Goal: Task Accomplishment & Management: Manage account settings

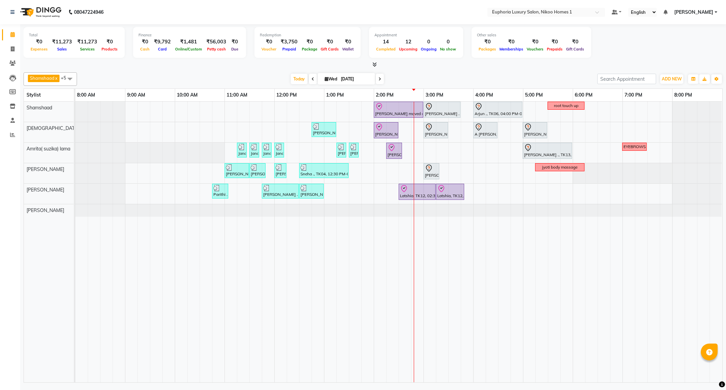
click at [449, 172] on div "Mahima moved out, TK11, 02:00 PM-03:00 PM, EP-Artistic Cut - Creative Stylist V…" at bounding box center [398, 242] width 647 height 280
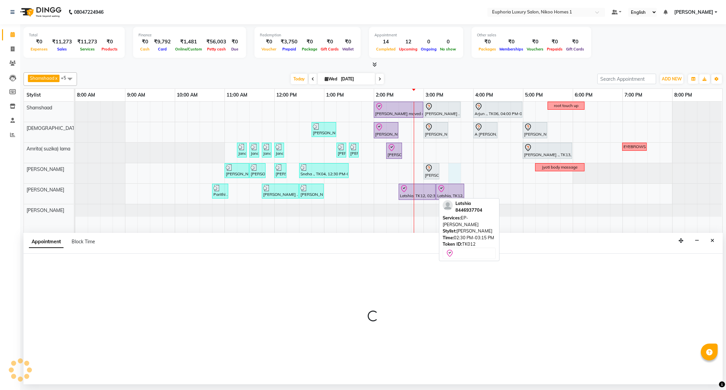
select select "74089"
select select "930"
select select "tentative"
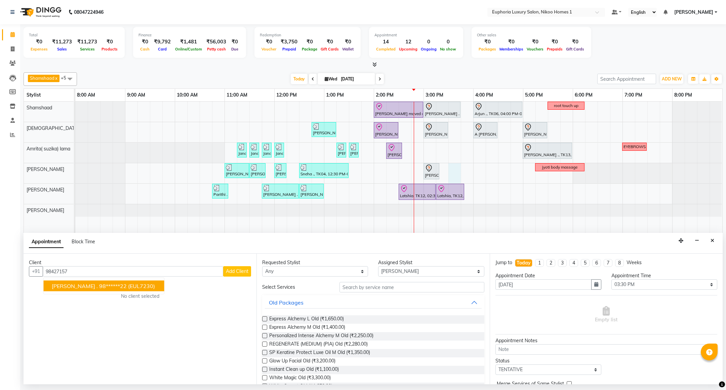
click at [128, 289] on span "(EUL7230)" at bounding box center [141, 285] width 27 height 7
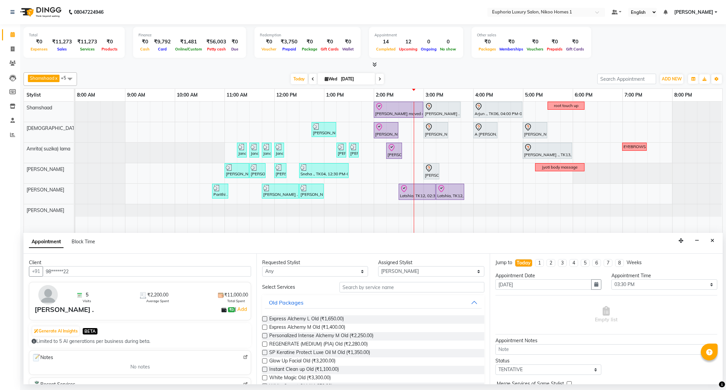
type input "98******22"
click at [357, 286] on input "text" at bounding box center [411, 287] width 145 height 10
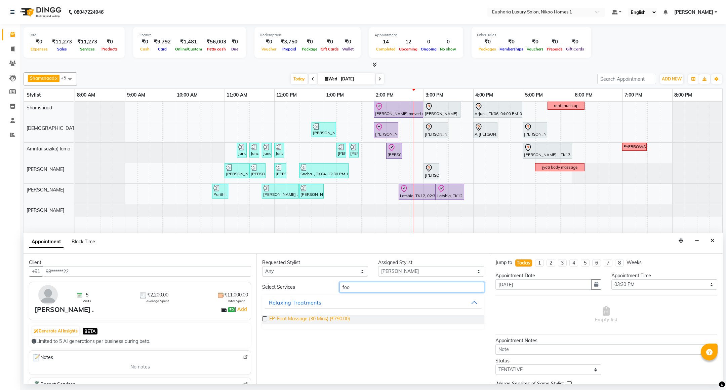
type input "foo"
click at [331, 322] on span "EP-Foot Massage (30 Mins) (₹790.00)" at bounding box center [309, 319] width 81 height 8
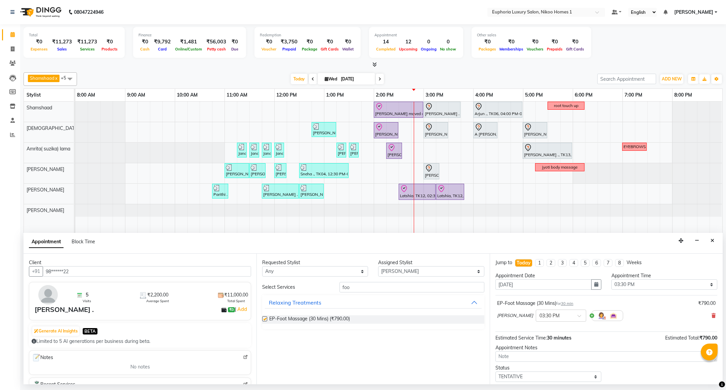
checkbox input "false"
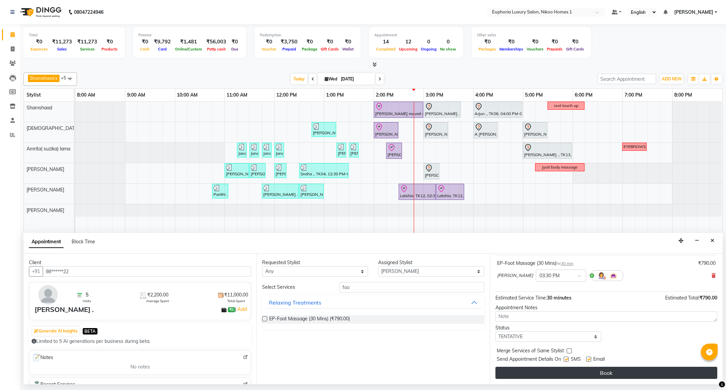
click at [589, 375] on button "Book" at bounding box center [606, 372] width 222 height 12
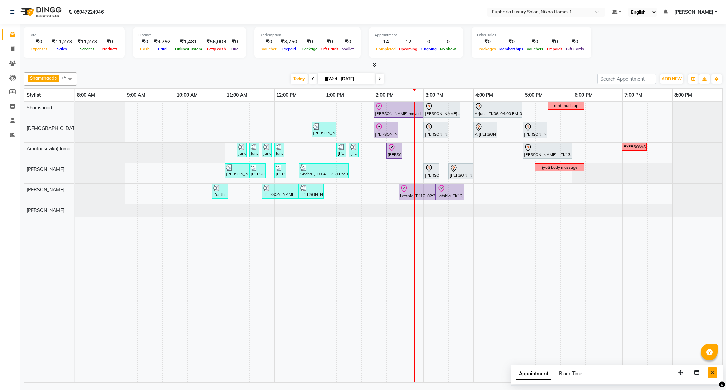
click at [710, 373] on button "Close" at bounding box center [713, 372] width 10 height 10
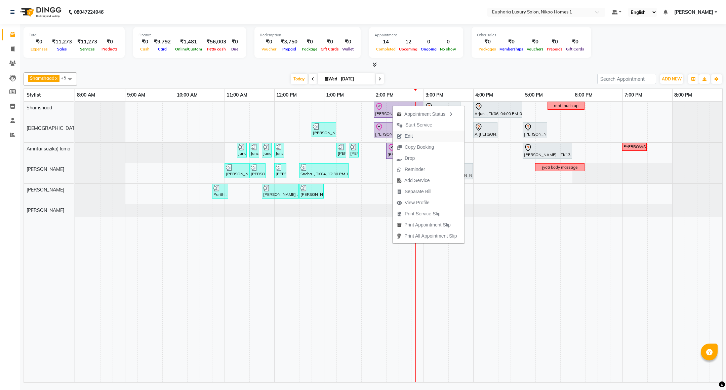
click at [409, 133] on span "Edit" at bounding box center [409, 135] width 8 height 7
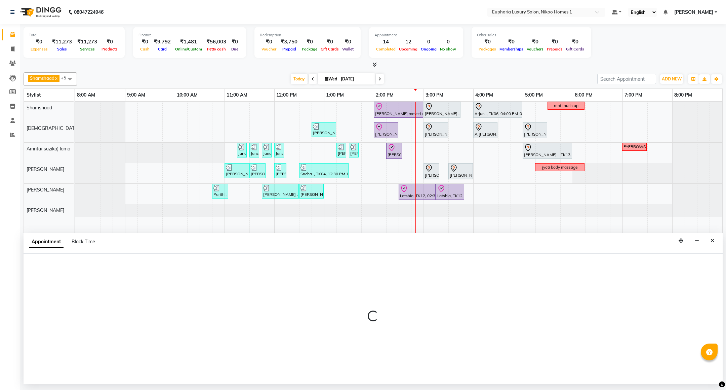
select select "tentative"
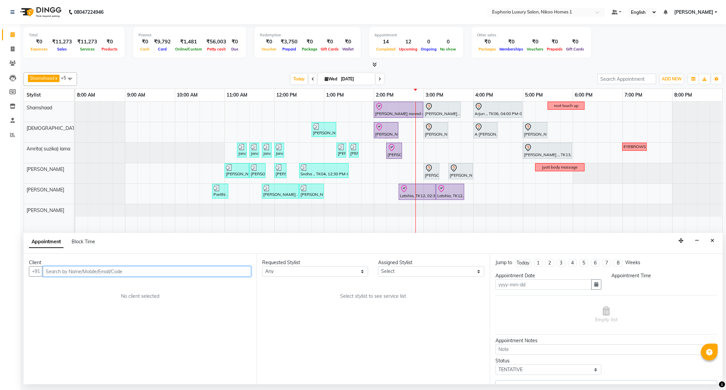
type input "[DATE]"
select select "check-in"
select select "840"
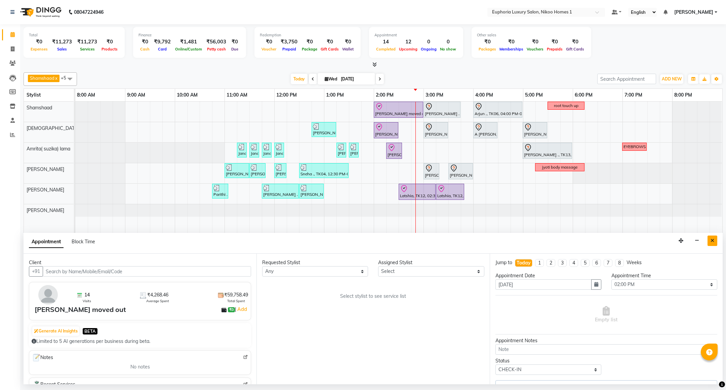
click at [713, 239] on icon "Close" at bounding box center [713, 240] width 4 height 5
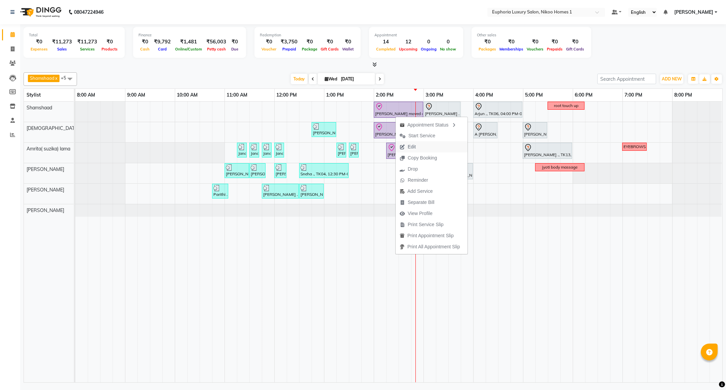
click at [413, 144] on span "Edit" at bounding box center [412, 146] width 8 height 7
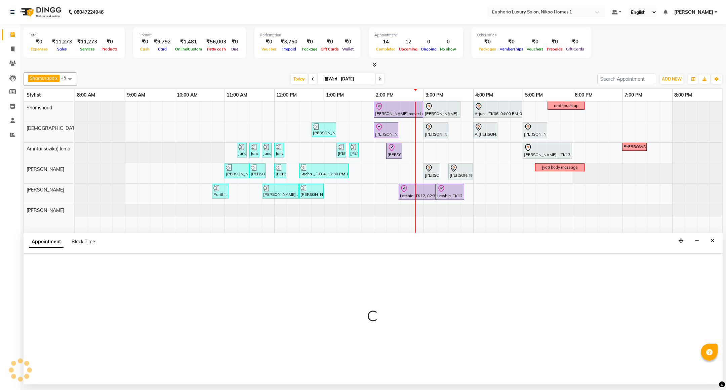
select select "check-in"
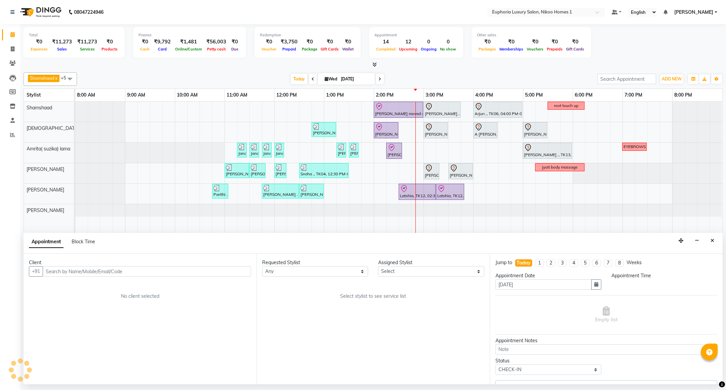
select select "74231"
select select "840"
select select "4025"
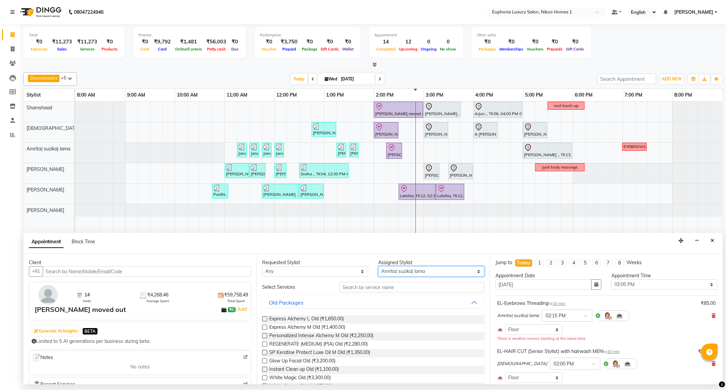
click at [385, 275] on select "Select Amrita( suzika) lama Atif [PERSON_NAME] [PERSON_NAME] Danish [PERSON_NAM…" at bounding box center [431, 271] width 106 height 10
select select "85373"
click at [378, 267] on select "Select Amrita( suzika) lama Atif [PERSON_NAME] [PERSON_NAME] Danish [PERSON_NAM…" at bounding box center [431, 271] width 106 height 10
click at [357, 292] on input "text" at bounding box center [411, 287] width 145 height 10
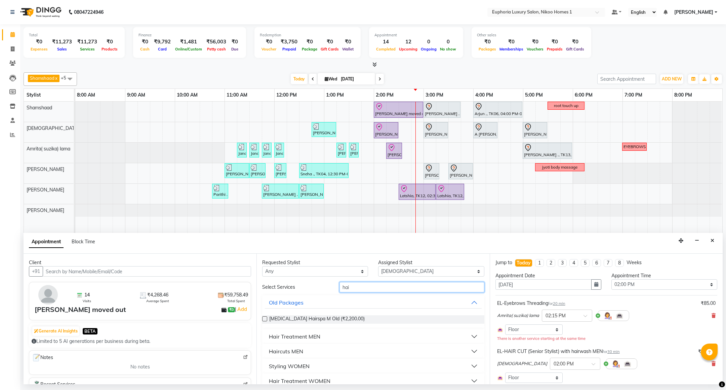
type input "hai"
click at [290, 353] on div "Haircuts MEN" at bounding box center [286, 351] width 34 height 8
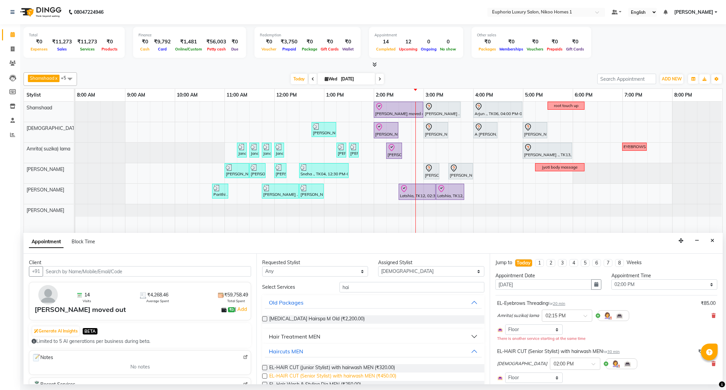
click at [387, 376] on span "EL-HAIR CUT (Senior Stylist) with hairwash MEN (₹450.00)" at bounding box center [332, 376] width 127 height 8
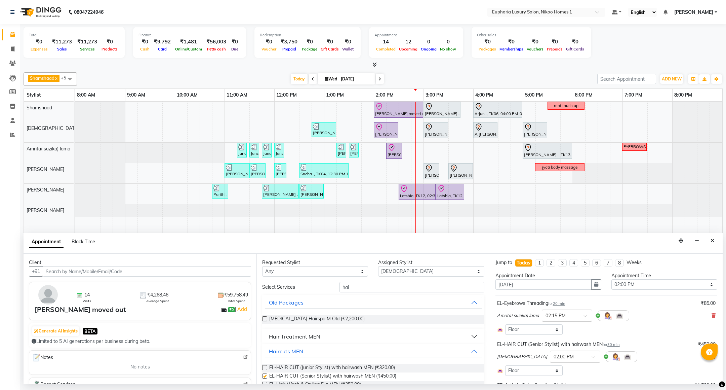
checkbox input "false"
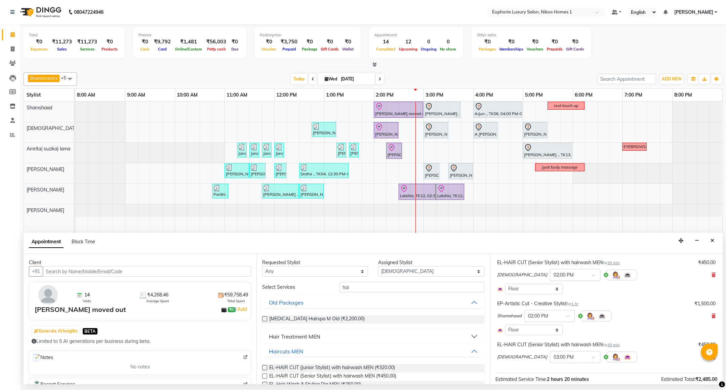
scroll to position [145, 0]
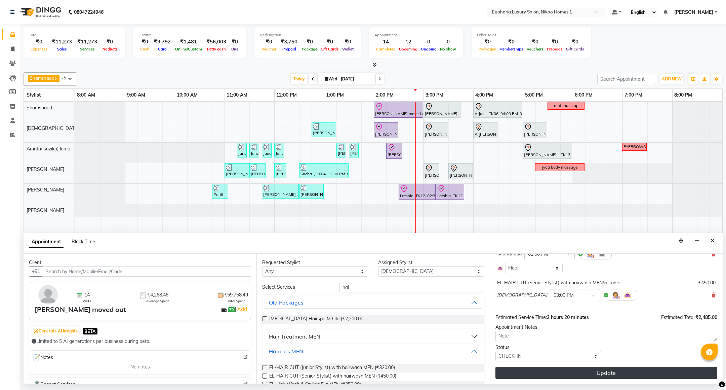
click at [607, 373] on button "Update" at bounding box center [606, 372] width 222 height 12
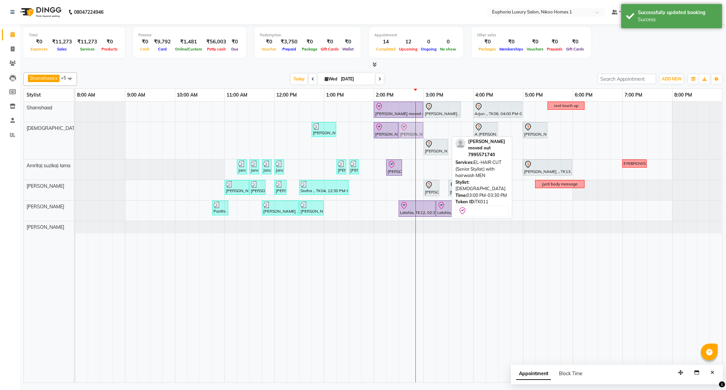
drag, startPoint x: 432, startPoint y: 131, endPoint x: 410, endPoint y: 129, distance: 21.9
click at [75, 129] on div "Sujit ., TK07, 12:45 PM-01:15 PM, EL-HAIR CUT (Senior Stylist) with hairwash ME…" at bounding box center [75, 140] width 0 height 37
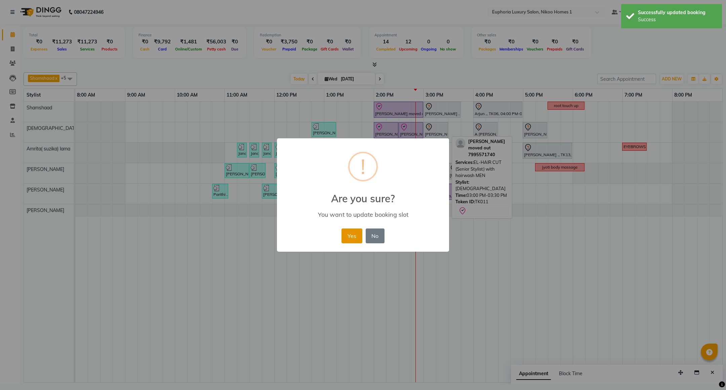
click at [357, 237] on button "Yes" at bounding box center [351, 235] width 21 height 15
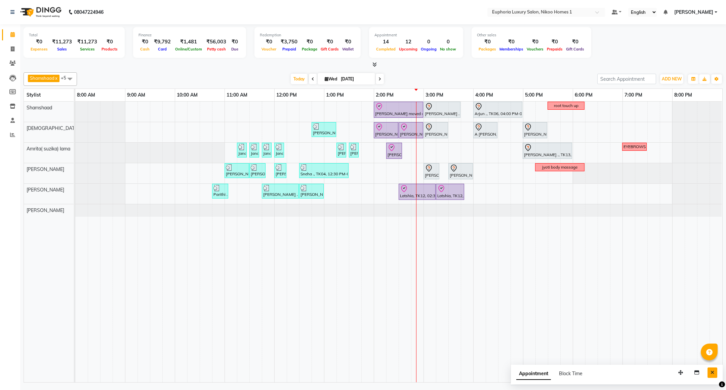
click at [711, 371] on icon "Close" at bounding box center [713, 372] width 4 height 5
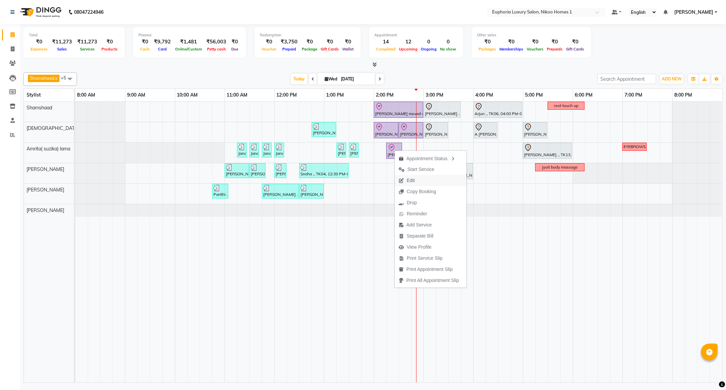
click at [410, 182] on span "Edit" at bounding box center [411, 180] width 8 height 7
select select "tentative"
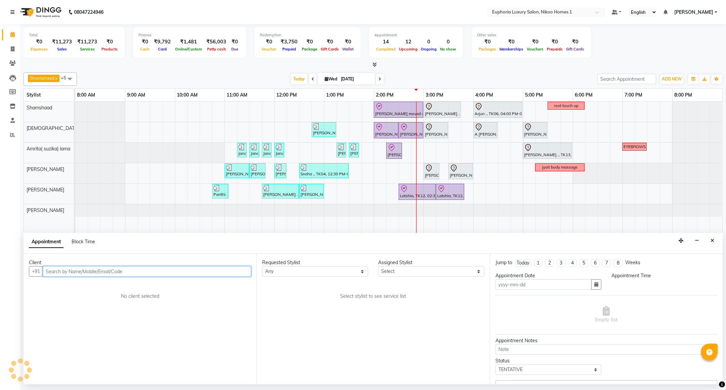
type input "[DATE]"
select select "check-in"
select select "840"
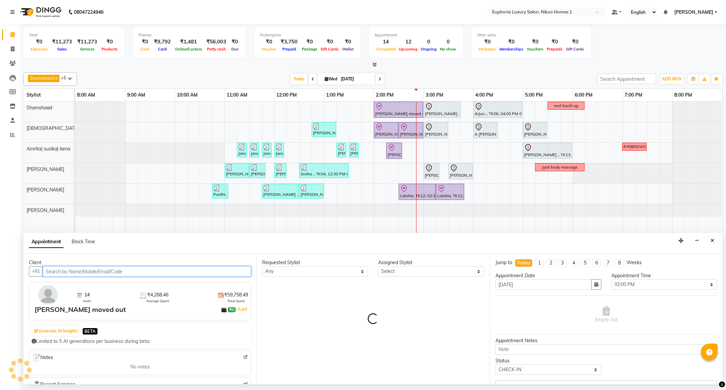
select select "85373"
select select "4025"
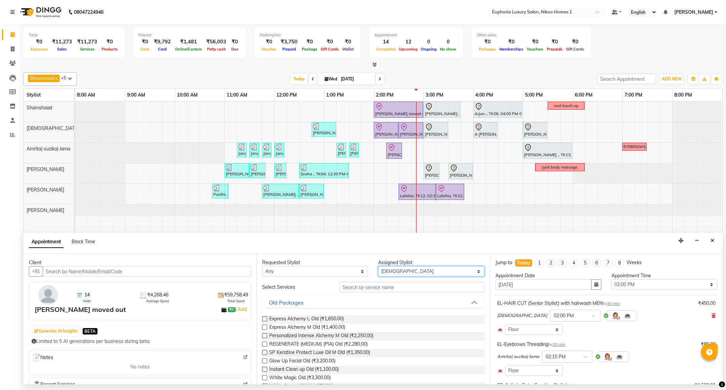
drag, startPoint x: 387, startPoint y: 274, endPoint x: 387, endPoint y: 267, distance: 7.7
click at [387, 274] on select "Select Amrita( suzika) lama Atif [PERSON_NAME] [PERSON_NAME] Danish [PERSON_NAM…" at bounding box center [431, 271] width 106 height 10
select select "74231"
click at [378, 267] on select "Select Amrita( suzika) lama Atif [PERSON_NAME] [PERSON_NAME] Danish [PERSON_NAM…" at bounding box center [431, 271] width 106 height 10
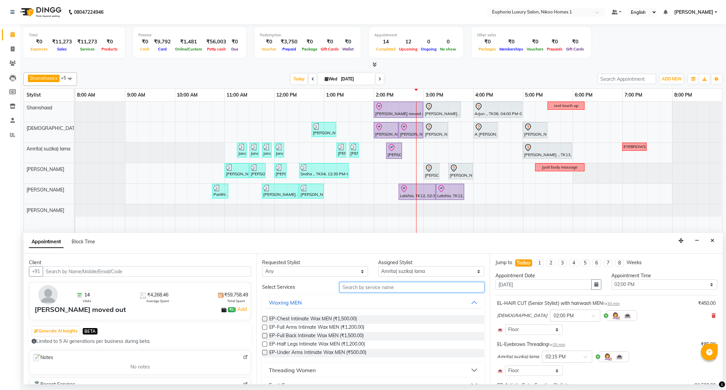
click at [366, 289] on input "text" at bounding box center [411, 287] width 145 height 10
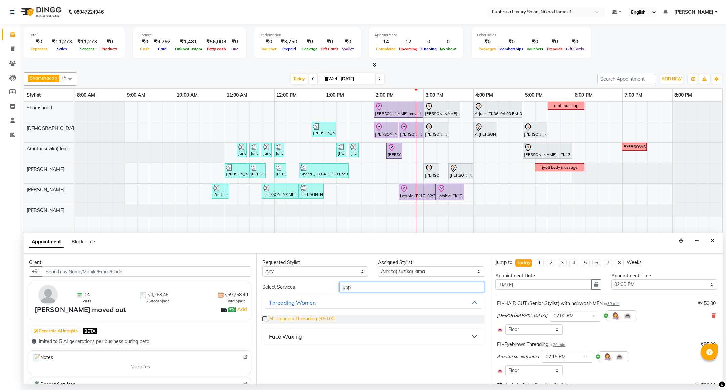
type input "upp"
click at [323, 317] on span "EL-Upperlip Threading (₹50.00)" at bounding box center [302, 319] width 67 height 8
checkbox input "false"
click at [362, 288] on input "upp" at bounding box center [411, 287] width 145 height 10
type input "u"
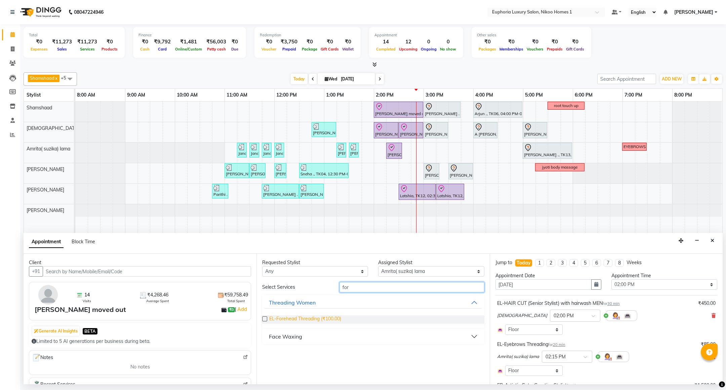
type input "for"
click at [322, 318] on span "EL-Forehead Threading (₹100.00)" at bounding box center [305, 319] width 72 height 8
checkbox input "false"
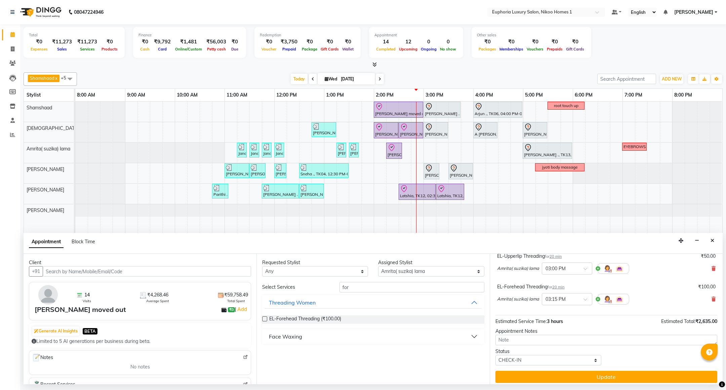
scroll to position [216, 0]
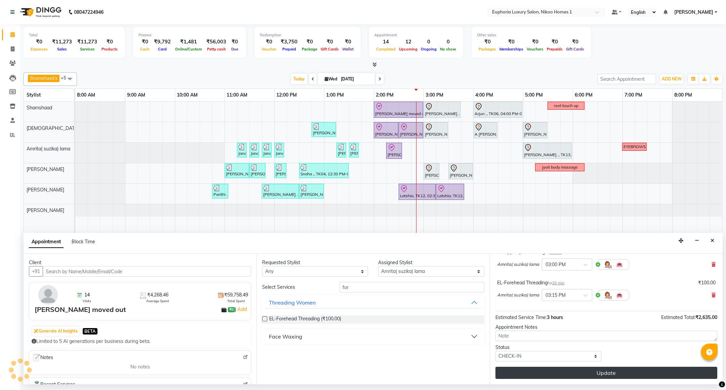
click at [583, 374] on button "Update" at bounding box center [606, 372] width 222 height 12
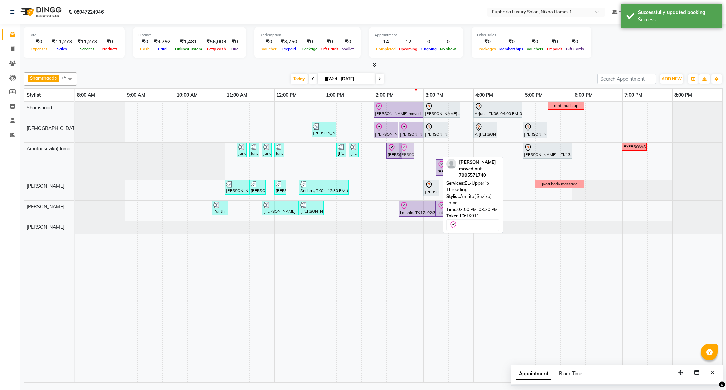
click at [75, 149] on div "Janani ., TK01, 11:15 AM-11:20 AM, EP-Full Arms Catridge Wax Janani ., TK01, 11…" at bounding box center [75, 161] width 0 height 37
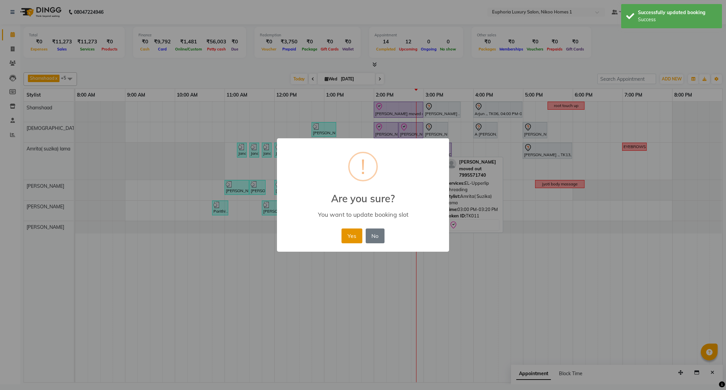
click at [348, 237] on button "Yes" at bounding box center [351, 235] width 21 height 15
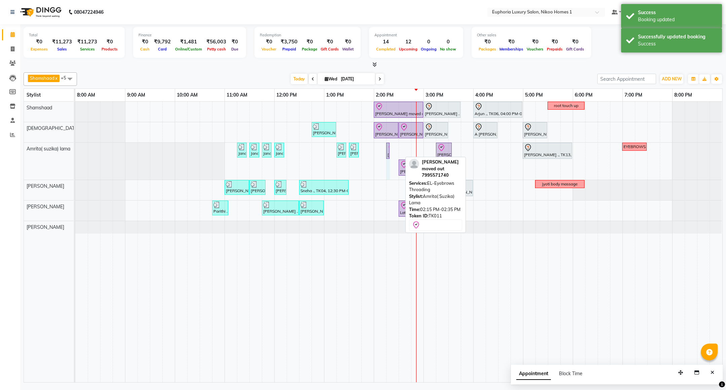
drag, startPoint x: 401, startPoint y: 152, endPoint x: 394, endPoint y: 150, distance: 7.3
click at [394, 150] on div "Mahima moved out, TK11, 02:00 PM-03:00 PM, EP-Artistic Cut - Creative Stylist V…" at bounding box center [398, 242] width 647 height 280
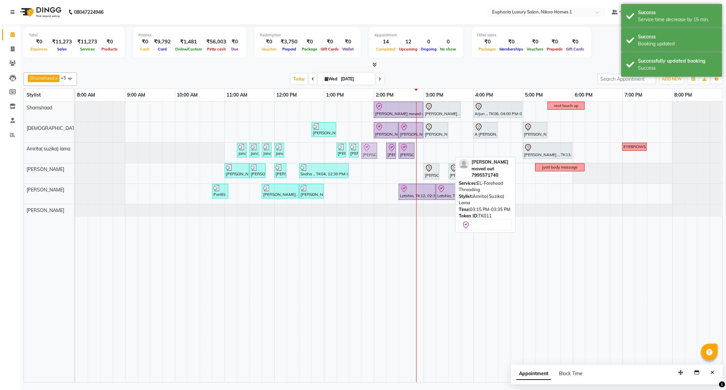
drag, startPoint x: 444, startPoint y: 154, endPoint x: 372, endPoint y: 154, distance: 71.3
click at [75, 154] on div "Janani ., TK01, 11:15 AM-11:20 AM, EP-Full Arms Catridge Wax Janani ., TK01, 11…" at bounding box center [75, 153] width 0 height 20
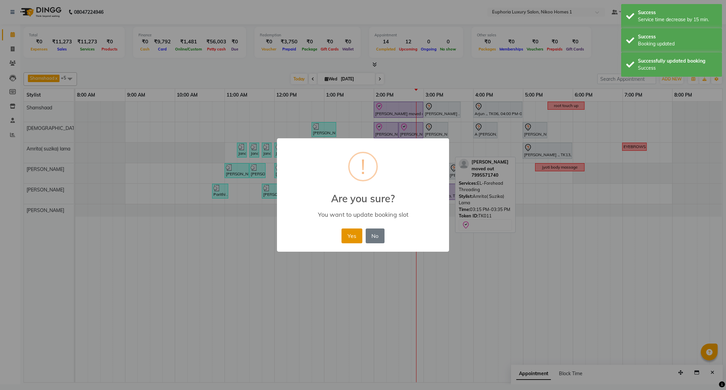
click at [353, 229] on button "Yes" at bounding box center [351, 235] width 21 height 15
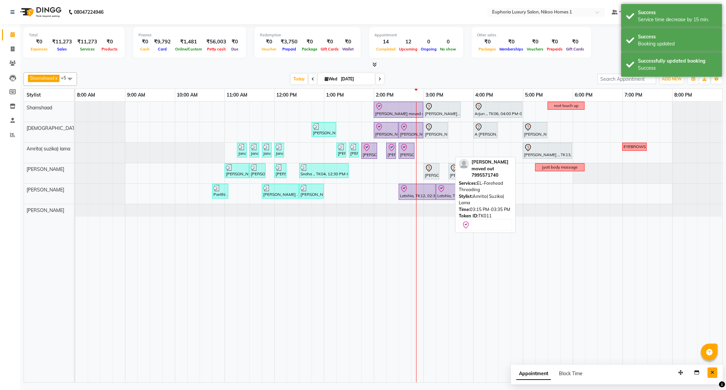
click at [709, 375] on button "Close" at bounding box center [713, 372] width 10 height 10
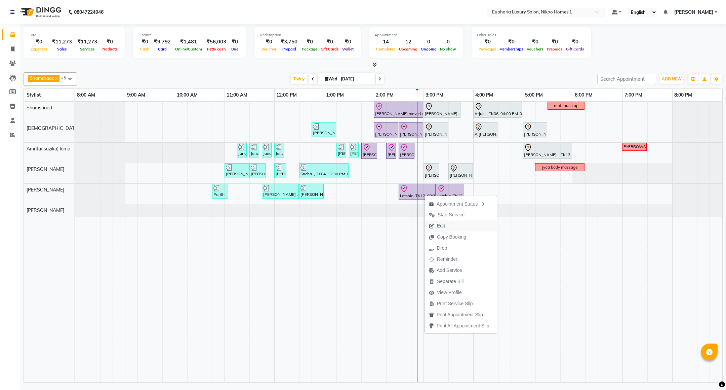
click at [438, 225] on span "Edit" at bounding box center [441, 225] width 8 height 7
select select "tentative"
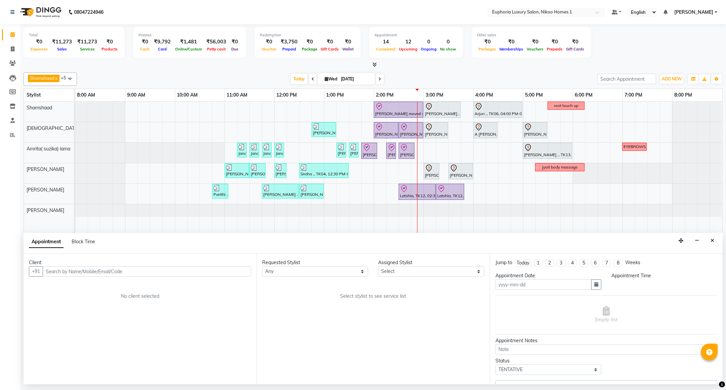
type input "[DATE]"
select select "check-in"
select select "870"
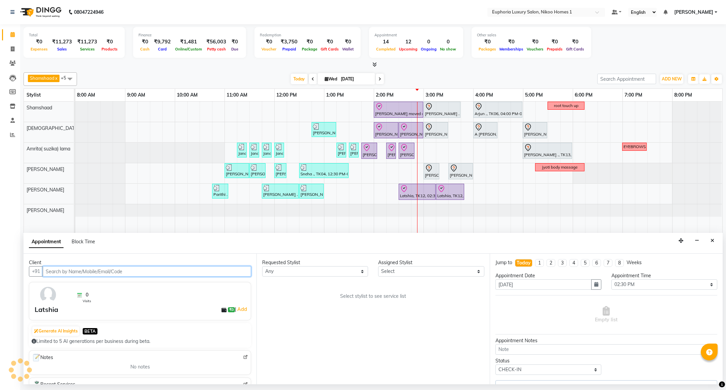
select select "86001"
select select "4025"
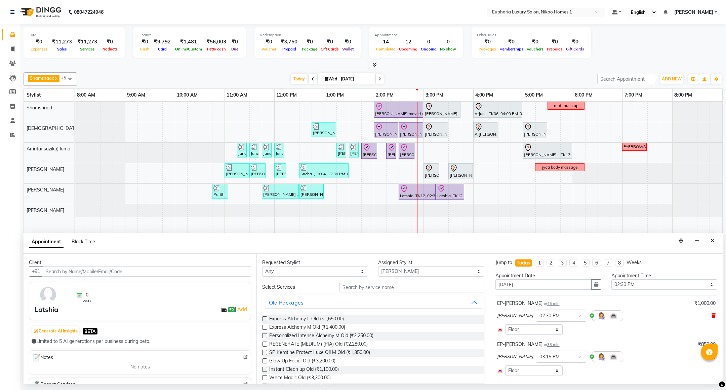
click at [712, 317] on icon at bounding box center [714, 315] width 4 height 5
click at [712, 322] on icon at bounding box center [714, 321] width 4 height 5
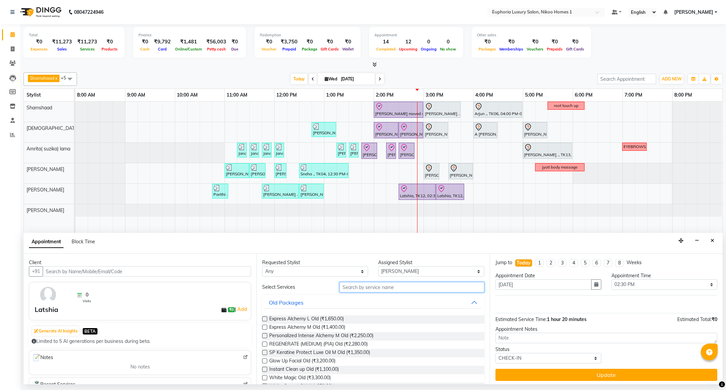
click at [379, 292] on input "text" at bounding box center [411, 287] width 145 height 10
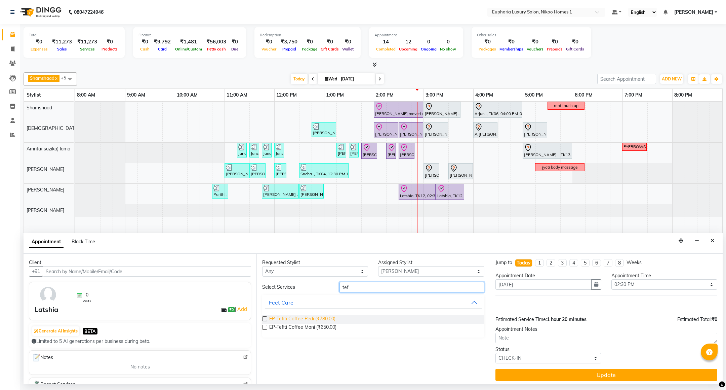
type input "tef"
click at [315, 318] on span "EP-Tefiti Coffee Pedi (₹780.00)" at bounding box center [302, 319] width 66 height 8
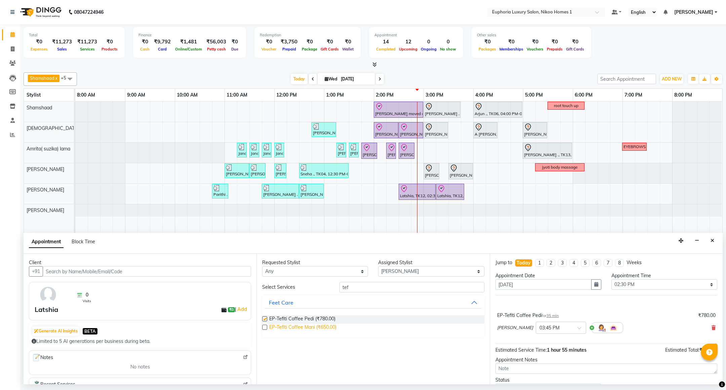
checkbox input "false"
click at [315, 329] on span "EP-Tefiti Coffee Mani (₹650.00)" at bounding box center [302, 327] width 67 height 8
checkbox input "false"
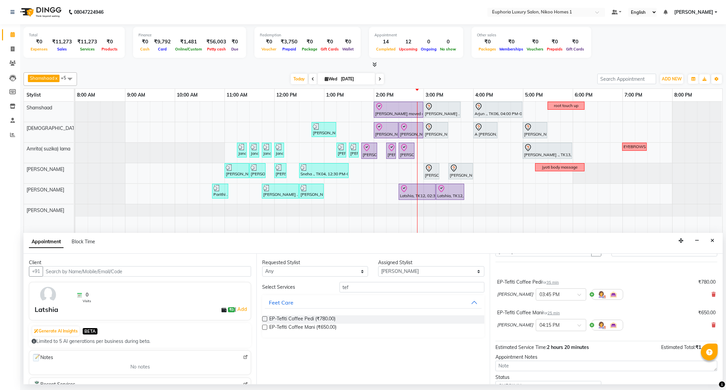
scroll to position [65, 0]
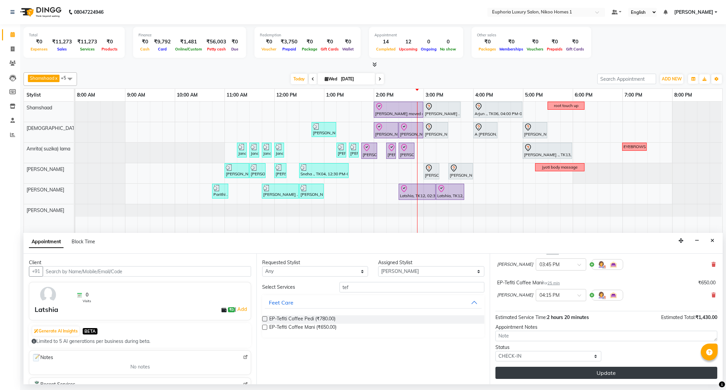
click at [609, 375] on button "Update" at bounding box center [606, 372] width 222 height 12
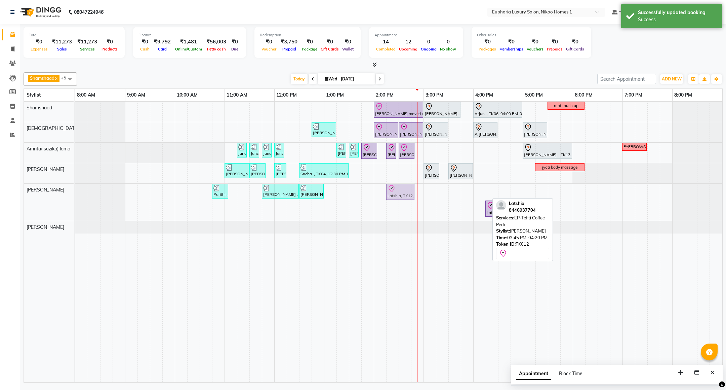
drag, startPoint x: 475, startPoint y: 197, endPoint x: 403, endPoint y: 189, distance: 73.0
click at [75, 189] on div "Parithi ., TK05, 10:45 AM-11:05 AM, EL-Upperlip Threading Arif ., TK02, 11:45 A…" at bounding box center [75, 202] width 0 height 37
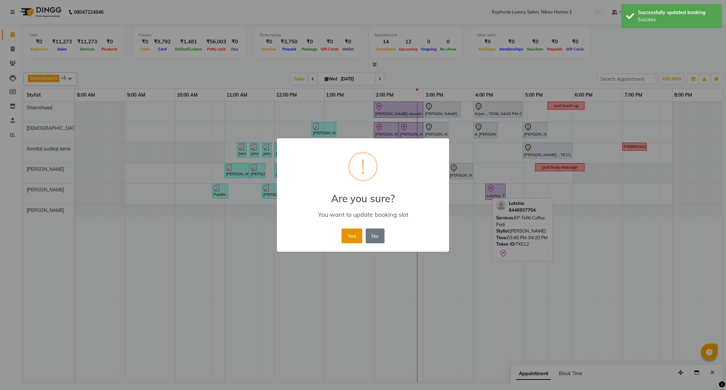
click at [353, 237] on button "Yes" at bounding box center [351, 235] width 21 height 15
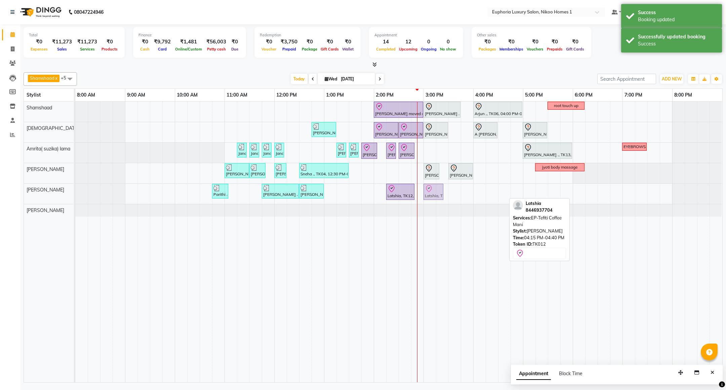
drag, startPoint x: 495, startPoint y: 188, endPoint x: 432, endPoint y: 189, distance: 63.5
click at [75, 189] on div "Parithi ., TK05, 10:45 AM-11:05 AM, EL-Upperlip Threading Arif ., TK02, 11:45 A…" at bounding box center [75, 194] width 0 height 20
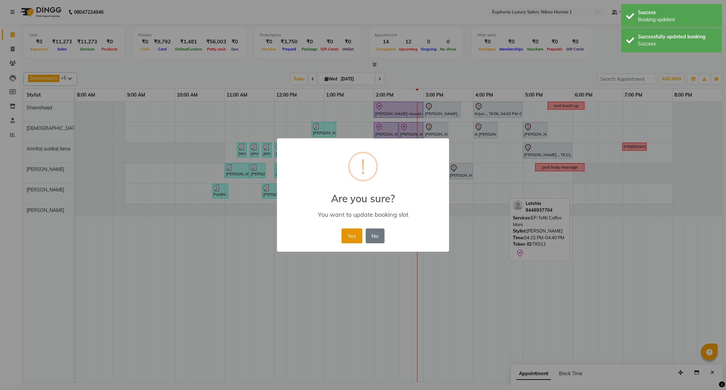
click at [352, 231] on button "Yes" at bounding box center [351, 235] width 21 height 15
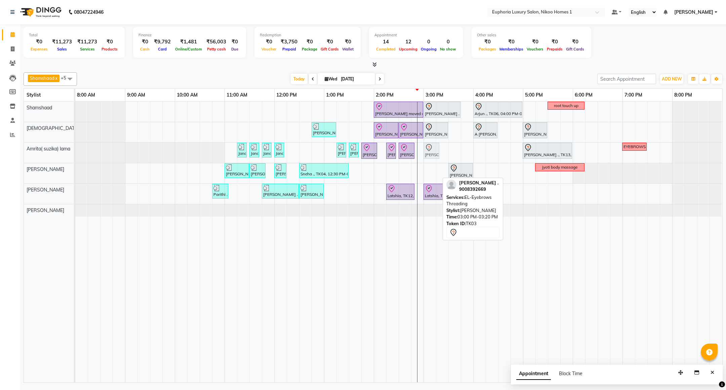
drag, startPoint x: 432, startPoint y: 169, endPoint x: 431, endPoint y: 159, distance: 10.1
click at [431, 150] on tbody "Mahima moved out, TK11, 02:00 PM-03:00 PM, EP-Artistic Cut - Creative Stylist V…" at bounding box center [398, 159] width 647 height 115
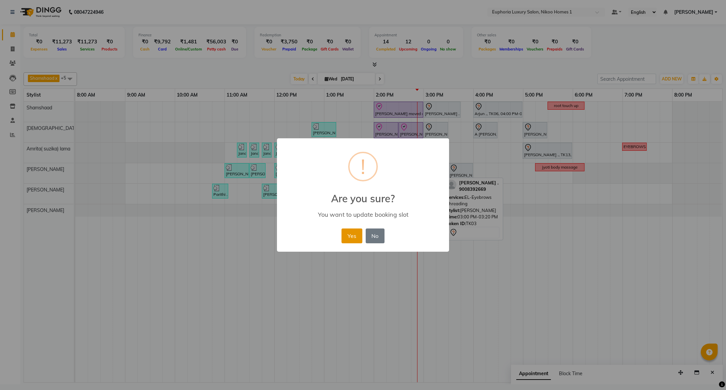
click at [349, 236] on button "Yes" at bounding box center [351, 235] width 21 height 15
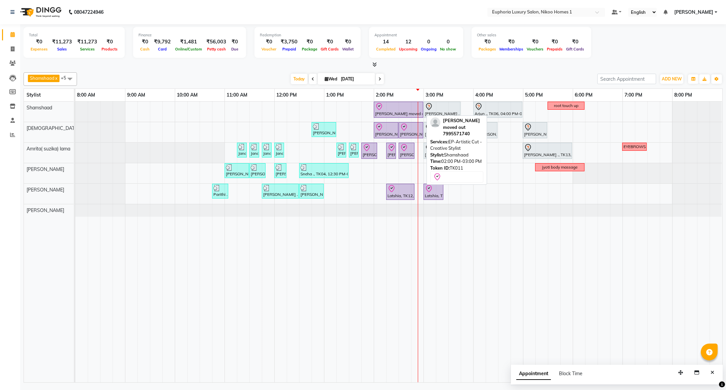
click at [388, 112] on div "[PERSON_NAME] moved out, TK11, 02:00 PM-03:00 PM, EP-Artistic Cut - Creative St…" at bounding box center [398, 110] width 48 height 14
select select "8"
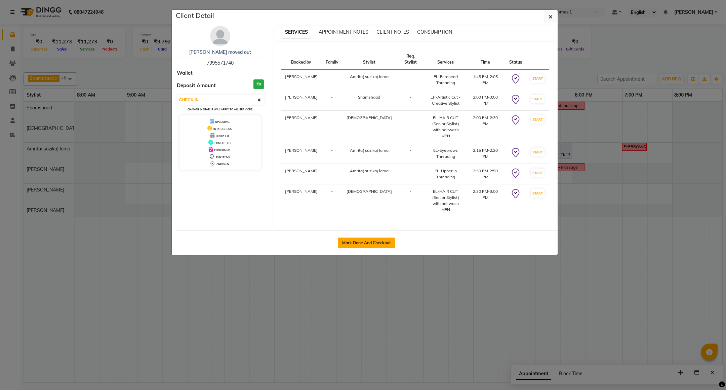
click at [367, 237] on button "Mark Done And Checkout" at bounding box center [366, 242] width 57 height 11
select select "service"
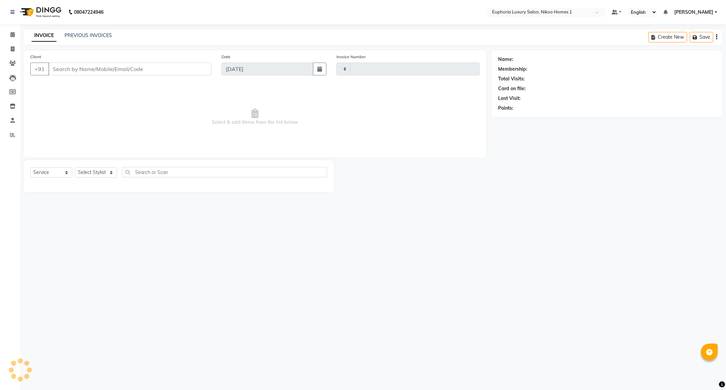
type input "3760"
select select "7987"
type input "79******40"
select select "74231"
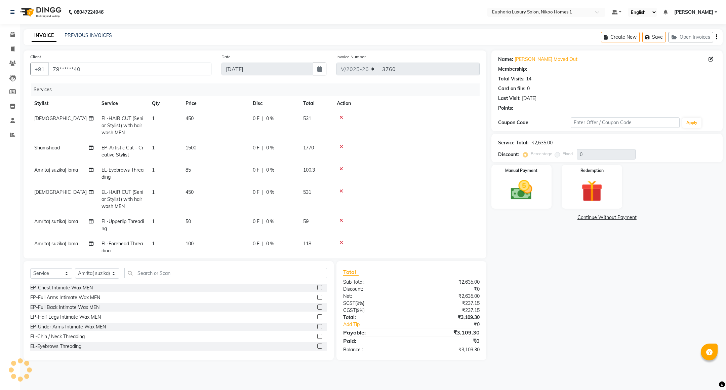
select select "1: Object"
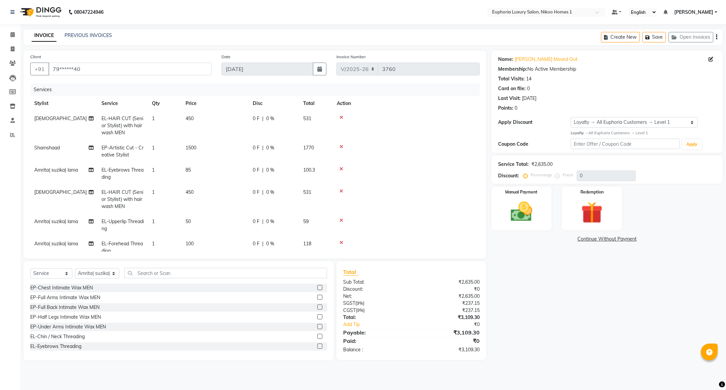
click at [339, 192] on icon at bounding box center [341, 191] width 4 height 5
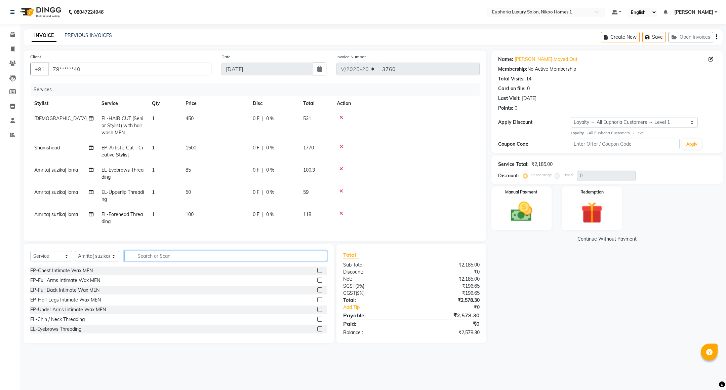
click at [152, 256] on input "text" at bounding box center [225, 255] width 203 height 10
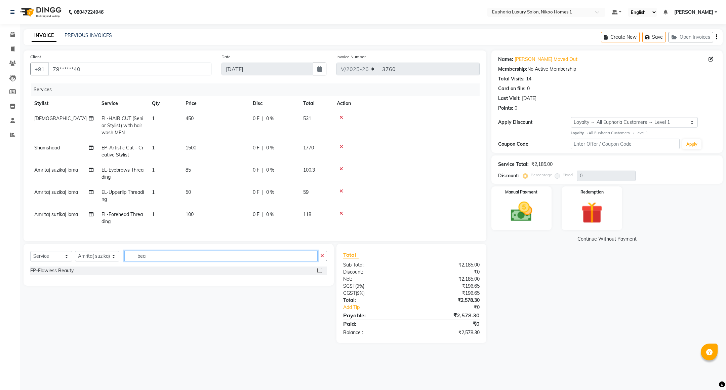
type input "bea"
click at [99, 255] on select "Select Stylist Admin Amrita( suzika) lama Atif Ali Azhar Bharath Bhumika Binita…" at bounding box center [97, 256] width 44 height 10
select select "85373"
click at [75, 251] on select "Select Stylist Admin Amrita( suzika) lama Atif Ali Azhar Bharath Bhumika Binita…" at bounding box center [97, 256] width 44 height 10
click at [152, 257] on input "bea" at bounding box center [220, 255] width 193 height 10
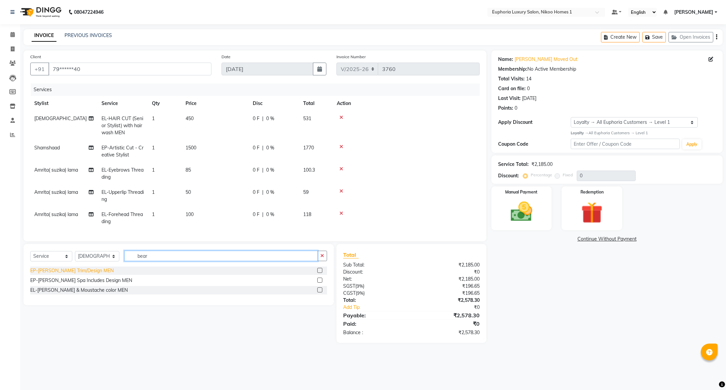
type input "bear"
click at [77, 270] on div "EP-[PERSON_NAME] Trim/Design MEN" at bounding box center [71, 270] width 83 height 7
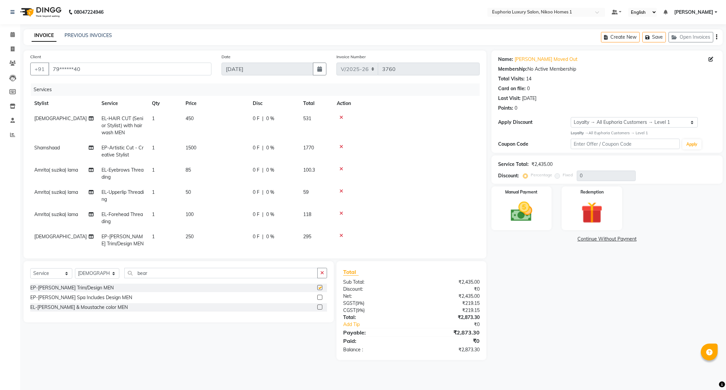
checkbox input "false"
click at [525, 208] on img at bounding box center [521, 212] width 37 height 26
click at [541, 237] on span "UPI" at bounding box center [545, 239] width 10 height 8
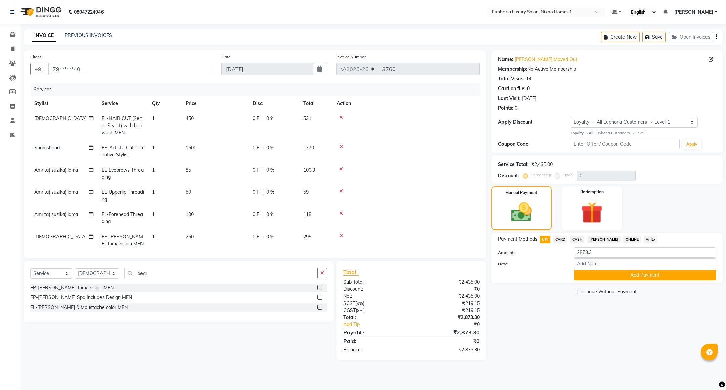
click at [561, 240] on span "CARD" at bounding box center [560, 239] width 14 height 8
click at [610, 272] on button "Add Payment" at bounding box center [645, 275] width 142 height 10
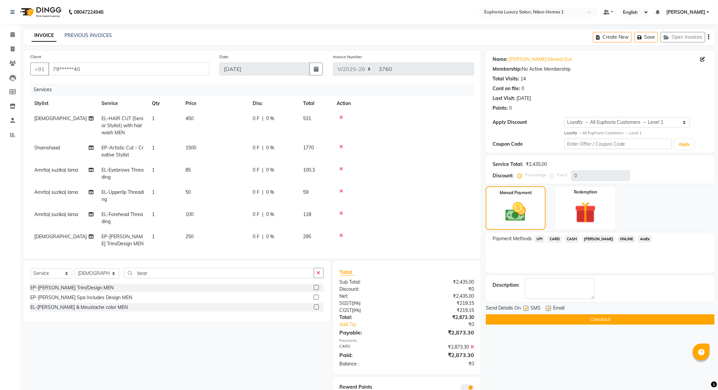
click at [579, 318] on button "Checkout" at bounding box center [600, 319] width 229 height 10
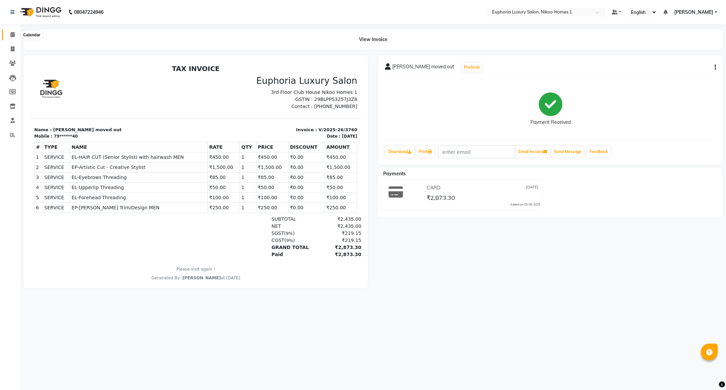
click at [10, 35] on icon at bounding box center [12, 34] width 4 height 5
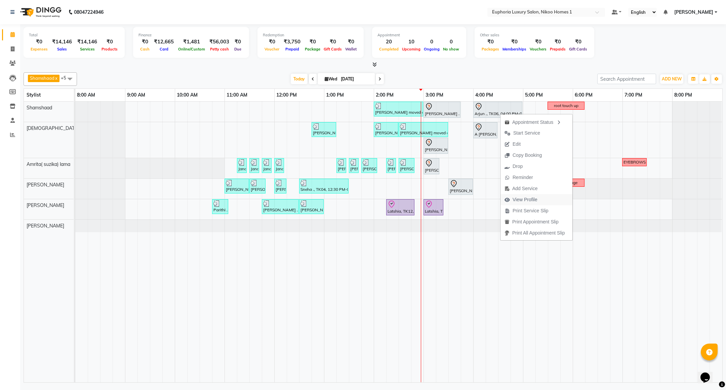
click at [525, 200] on span "View Profile" at bounding box center [525, 199] width 25 height 7
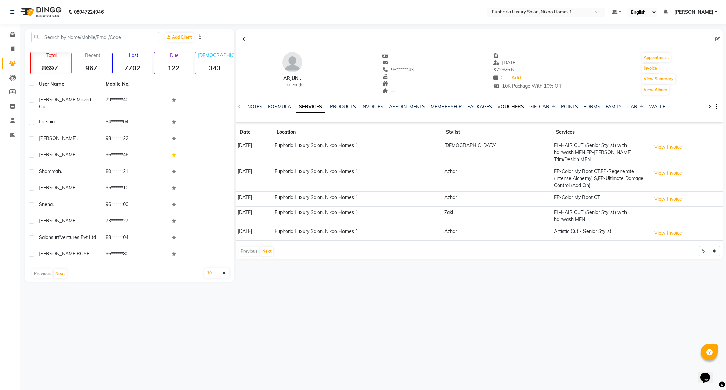
click at [512, 105] on link "VOUCHERS" at bounding box center [510, 107] width 27 height 6
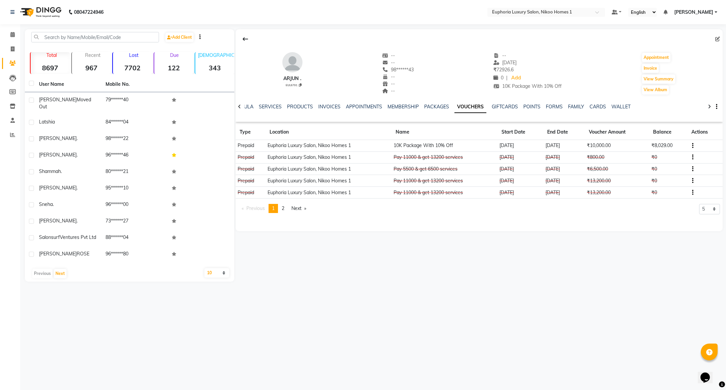
click at [272, 103] on div "SERVICES" at bounding box center [270, 106] width 23 height 7
click at [272, 108] on link "SERVICES" at bounding box center [270, 107] width 23 height 6
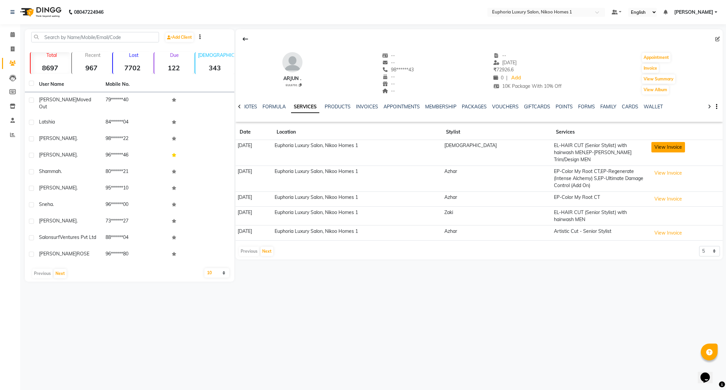
click at [660, 149] on button "View Invoice" at bounding box center [668, 147] width 34 height 10
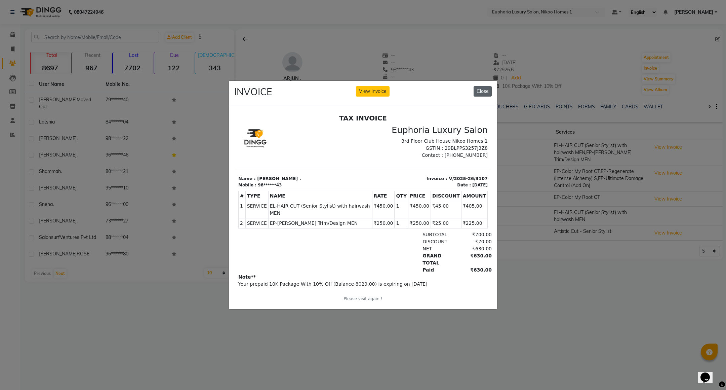
click at [479, 88] on button "Close" at bounding box center [483, 91] width 18 height 10
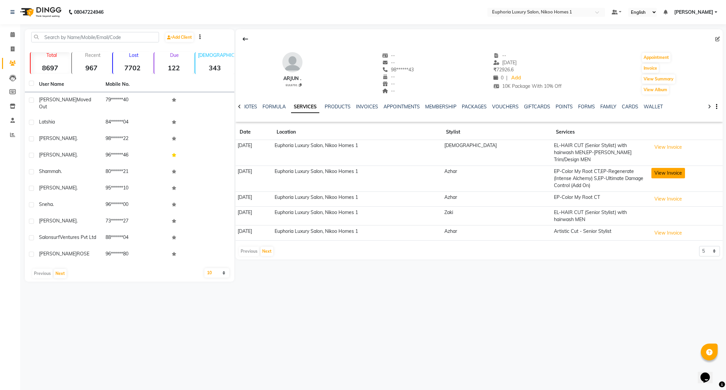
click at [667, 168] on button "View Invoice" at bounding box center [668, 173] width 34 height 10
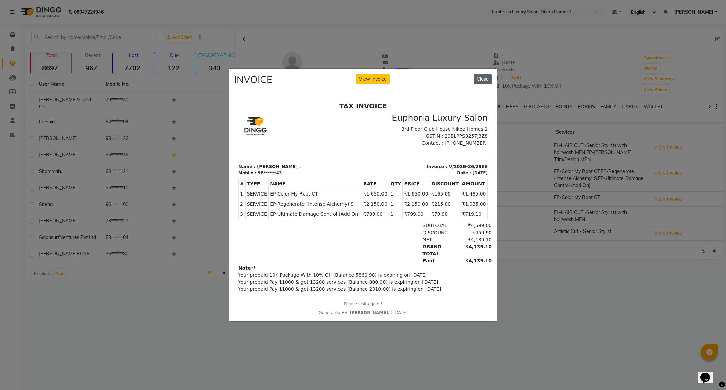
click at [478, 76] on button "Close" at bounding box center [483, 79] width 18 height 10
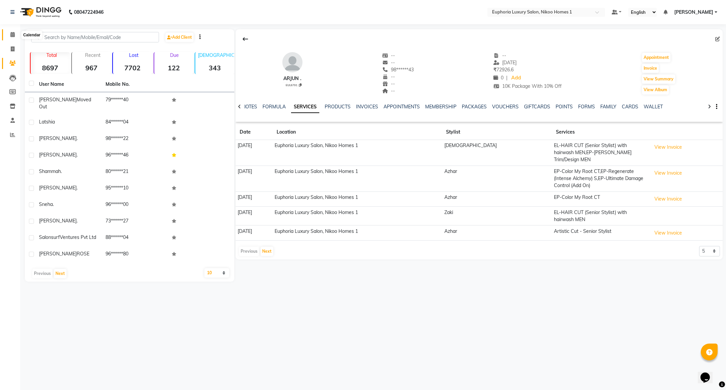
click at [15, 36] on span at bounding box center [13, 35] width 12 height 8
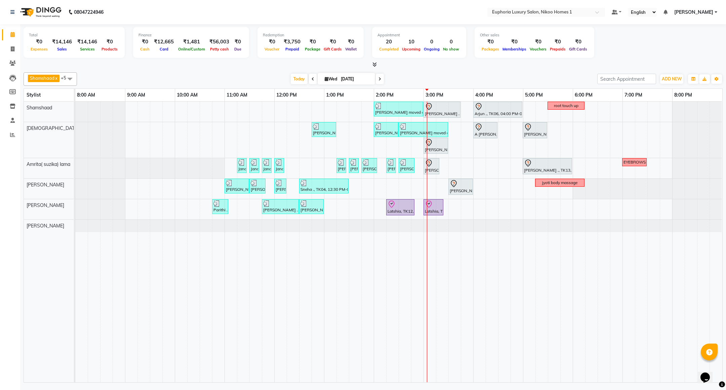
click at [2, 29] on link "Calendar" at bounding box center [10, 34] width 16 height 11
click at [470, 216] on span "Edit" at bounding box center [474, 217] width 8 height 7
select select "tentative"
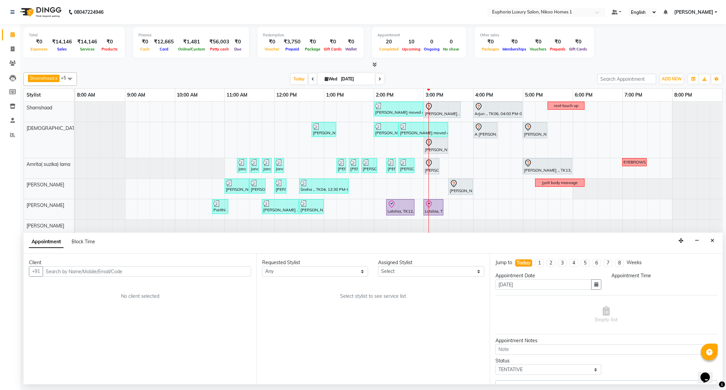
select select "930"
select select "74089"
select select "4025"
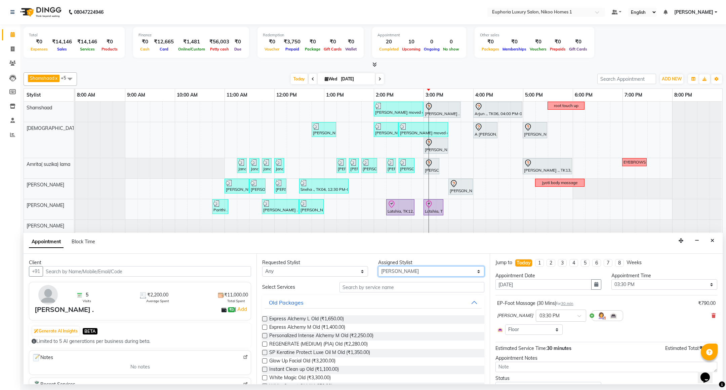
click at [395, 273] on select "Select Amrita( suzika) lama Atif [PERSON_NAME] [PERSON_NAME] Danish [PERSON_NAM…" at bounding box center [431, 271] width 106 height 10
select select "74231"
click at [378, 267] on select "Select Amrita( suzika) lama Atif [PERSON_NAME] [PERSON_NAME] Danish [PERSON_NAM…" at bounding box center [431, 271] width 106 height 10
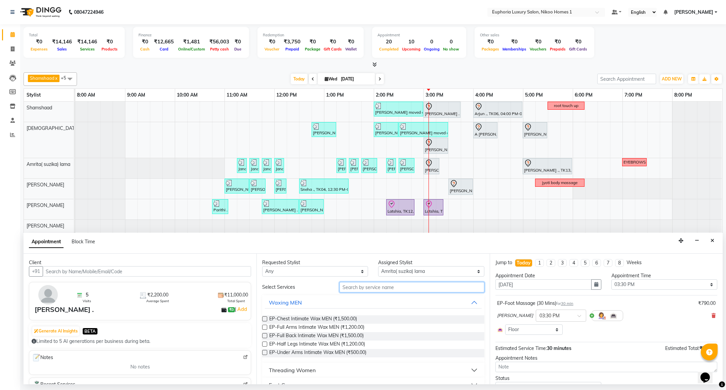
click at [364, 286] on input "text" at bounding box center [411, 287] width 145 height 10
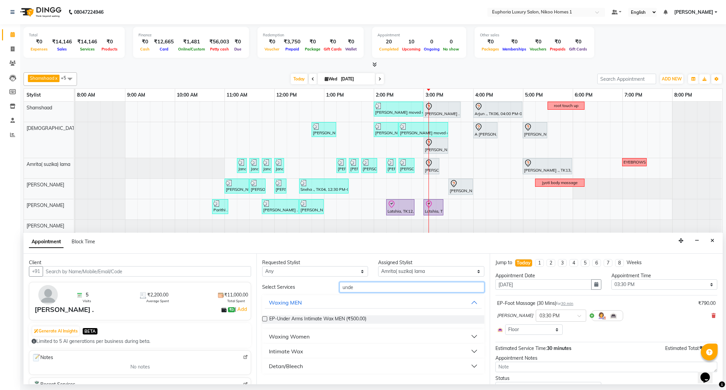
type input "unde"
click at [294, 347] on button "Intimate Wax" at bounding box center [373, 351] width 216 height 12
click at [328, 365] on span "EP-Under Arms Intimate (₹300.00)" at bounding box center [306, 368] width 74 height 8
checkbox input "false"
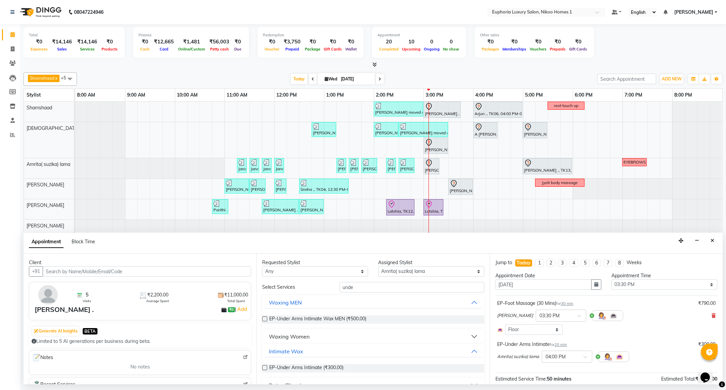
click at [370, 293] on div "Select Services unde Waxing MEN EP-Under Arms Intimate Wax MEN (₹500.00) Waxing…" at bounding box center [373, 337] width 222 height 111
click at [368, 290] on input "unde" at bounding box center [411, 287] width 145 height 10
type input "u"
type input "hal"
click at [298, 336] on div "Waxing Women" at bounding box center [289, 336] width 41 height 8
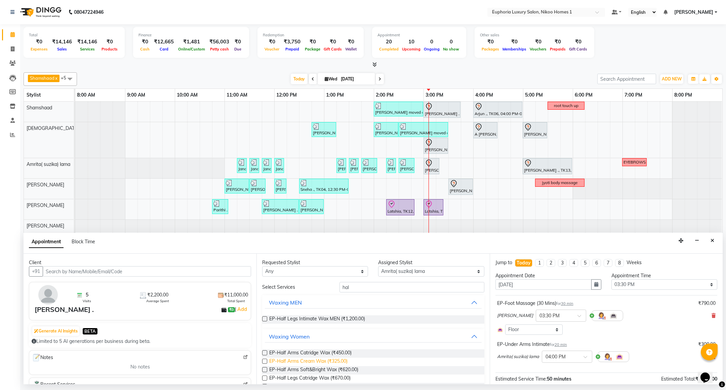
click at [325, 359] on span "EP-Half Arms Cream Wax (₹325.00)" at bounding box center [308, 361] width 78 height 8
checkbox input "false"
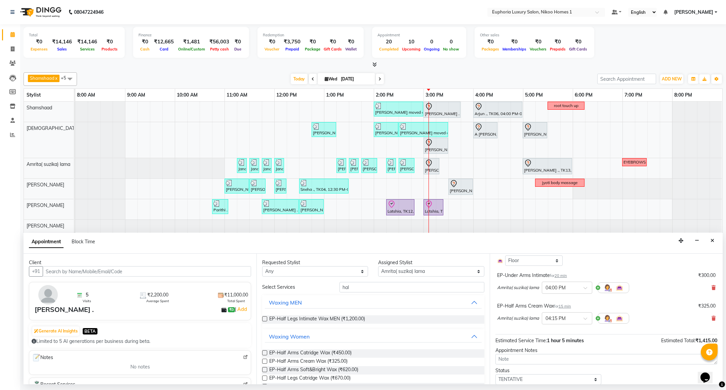
scroll to position [93, 0]
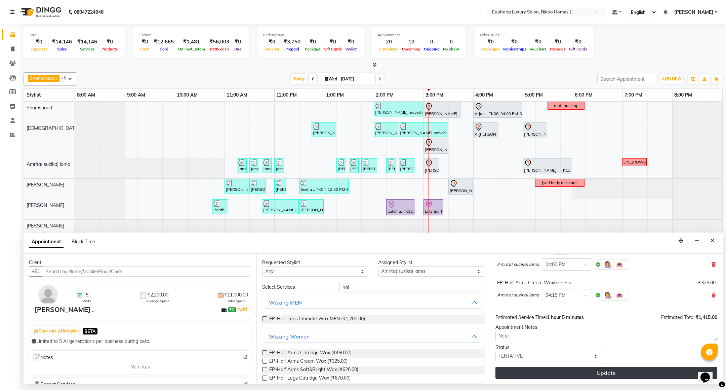
click at [588, 372] on button "Update" at bounding box center [606, 372] width 222 height 12
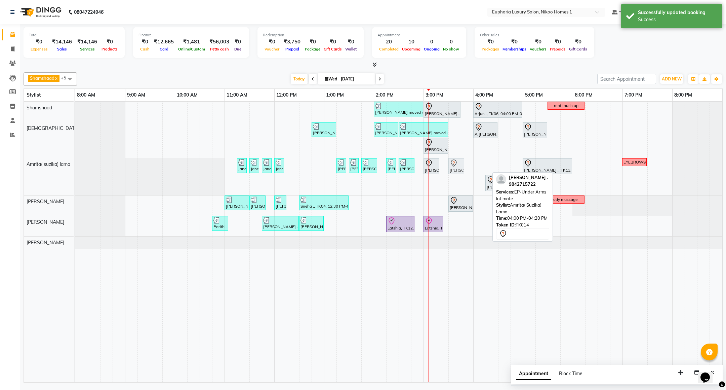
drag, startPoint x: 479, startPoint y: 167, endPoint x: 457, endPoint y: 167, distance: 22.2
click at [75, 167] on div "Janani ., TK01, 11:15 AM-11:20 AM, EP-Full Arms Catridge Wax Janani ., TK01, 11…" at bounding box center [75, 176] width 0 height 37
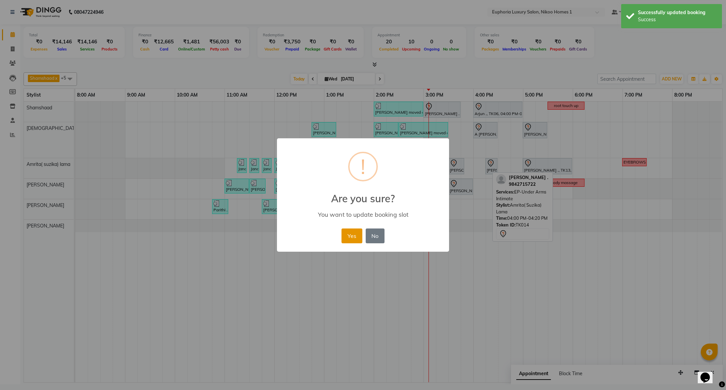
click at [347, 234] on button "Yes" at bounding box center [351, 235] width 21 height 15
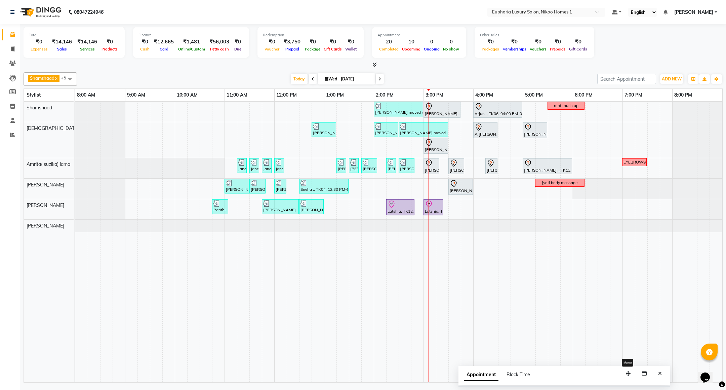
drag, startPoint x: 685, startPoint y: 376, endPoint x: 592, endPoint y: 377, distance: 92.8
click at [623, 377] on button "button" at bounding box center [628, 373] width 11 height 10
click at [635, 376] on button "Close" at bounding box center [639, 373] width 10 height 10
click at [443, 111] on div at bounding box center [442, 107] width 34 height 8
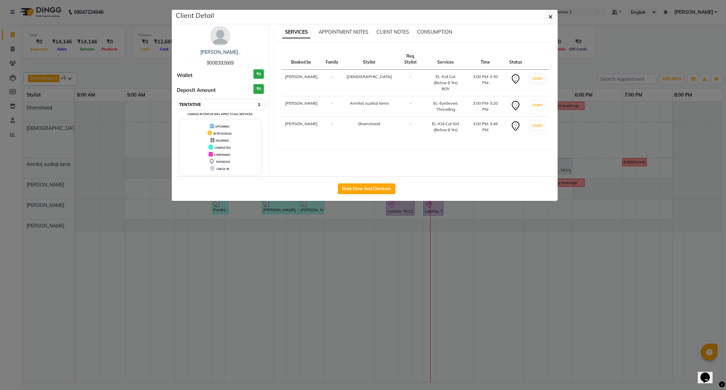
click at [220, 102] on select "Select IN SERVICE CONFIRMED TENTATIVE CHECK IN MARK DONE DROPPED UPCOMING" at bounding box center [220, 104] width 87 height 9
select select "8"
click at [177, 100] on select "Select IN SERVICE CONFIRMED TENTATIVE CHECK IN MARK DONE DROPPED UPCOMING" at bounding box center [220, 104] width 87 height 9
click at [554, 15] on button "button" at bounding box center [550, 16] width 13 height 13
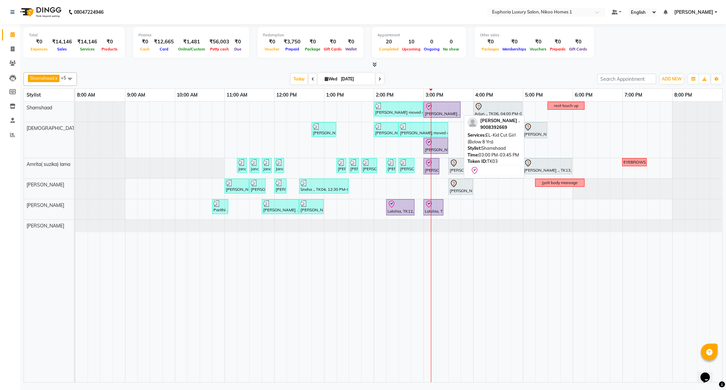
click at [439, 112] on div "[PERSON_NAME] ., TK03, 03:00 PM-03:45 PM, EL-Kid Cut Girl (Below 8 Yrs)" at bounding box center [442, 110] width 36 height 14
select select "8"
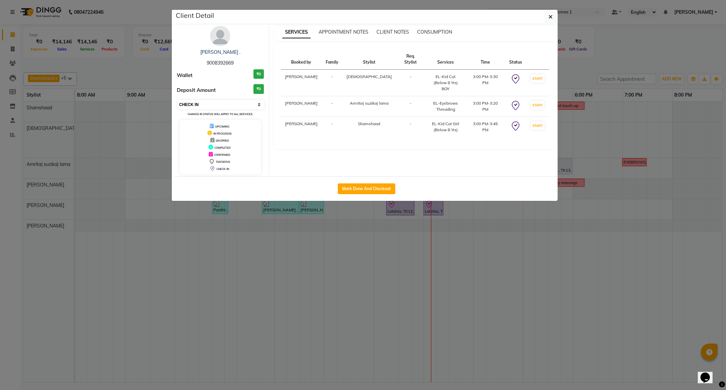
click at [209, 106] on select "Select IN SERVICE CONFIRMED TENTATIVE CHECK IN MARK DONE DROPPED UPCOMING" at bounding box center [220, 104] width 87 height 9
click at [177, 100] on select "Select IN SERVICE CONFIRMED TENTATIVE CHECK IN MARK DONE DROPPED UPCOMING" at bounding box center [220, 104] width 87 height 9
click at [550, 17] on icon "button" at bounding box center [551, 16] width 4 height 5
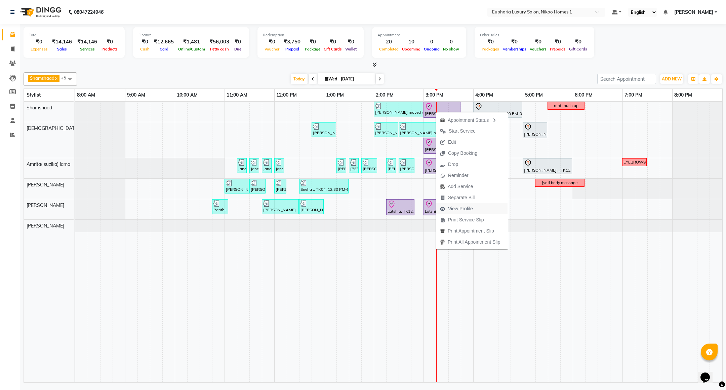
click at [465, 206] on span "View Profile" at bounding box center [460, 208] width 25 height 7
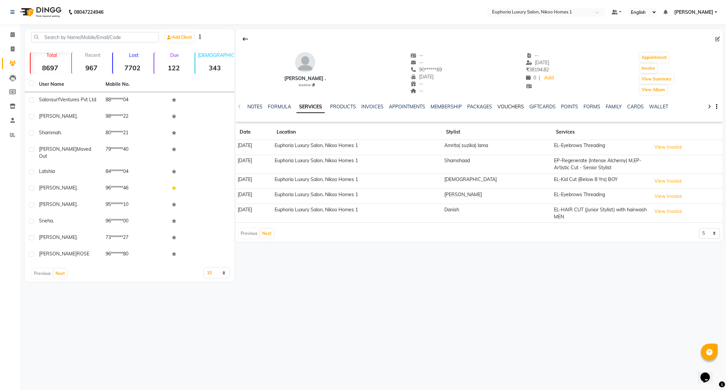
click at [509, 105] on link "VOUCHERS" at bounding box center [510, 107] width 27 height 6
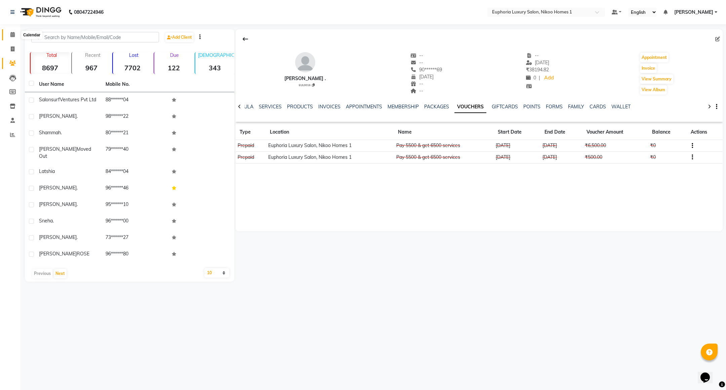
click at [13, 36] on icon at bounding box center [12, 34] width 4 height 5
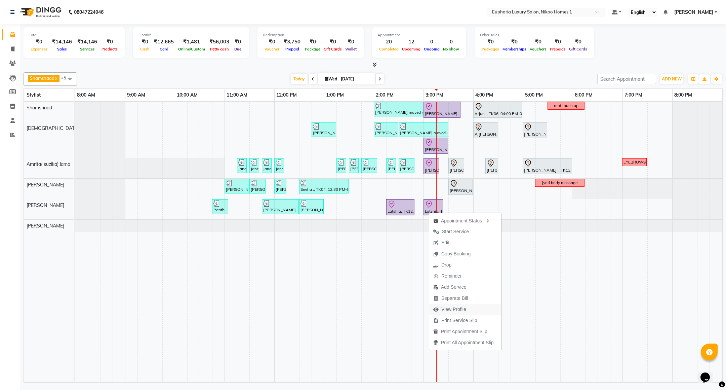
click at [460, 310] on span "View Profile" at bounding box center [453, 309] width 25 height 7
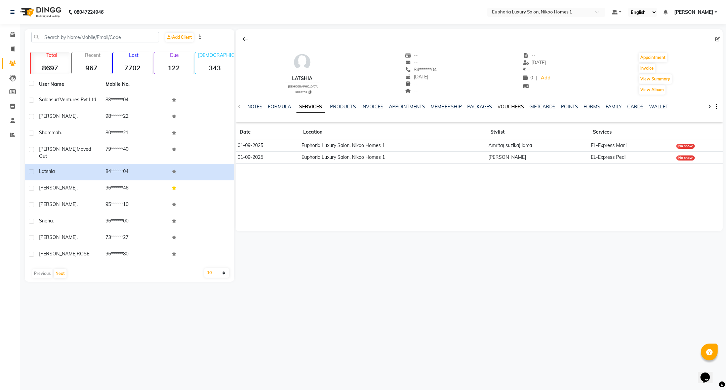
click at [500, 107] on link "VOUCHERS" at bounding box center [510, 107] width 27 height 6
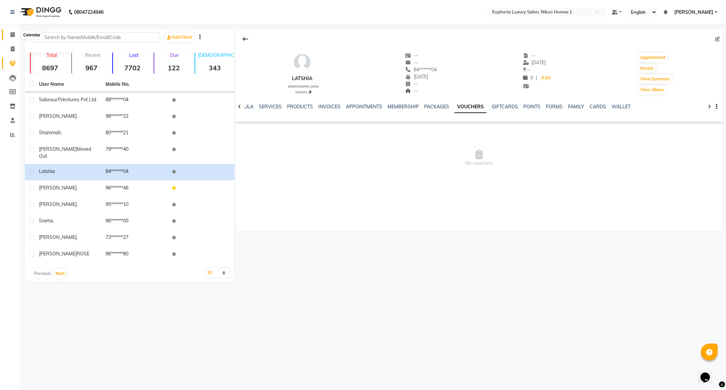
click at [12, 34] on icon at bounding box center [12, 34] width 4 height 5
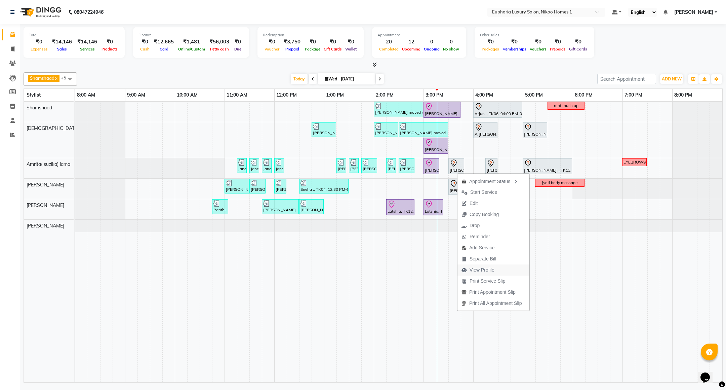
click at [484, 266] on span "View Profile" at bounding box center [477, 269] width 41 height 11
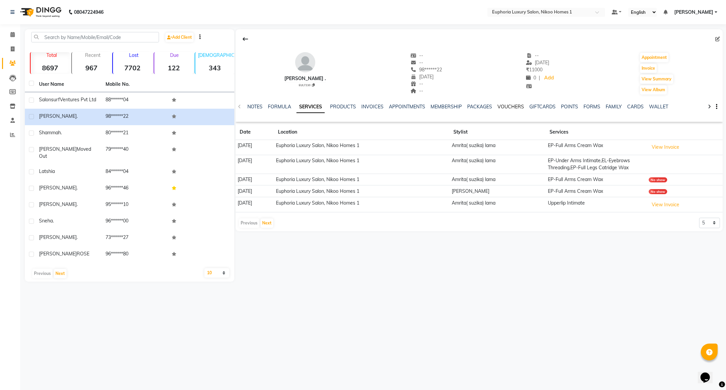
click at [508, 104] on link "VOUCHERS" at bounding box center [510, 107] width 27 height 6
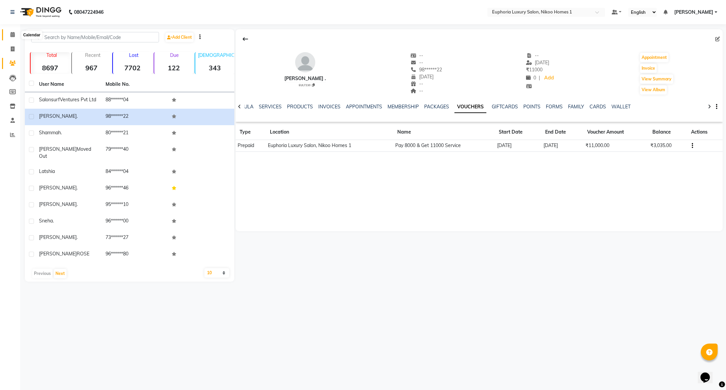
click at [10, 34] on icon at bounding box center [12, 34] width 4 height 5
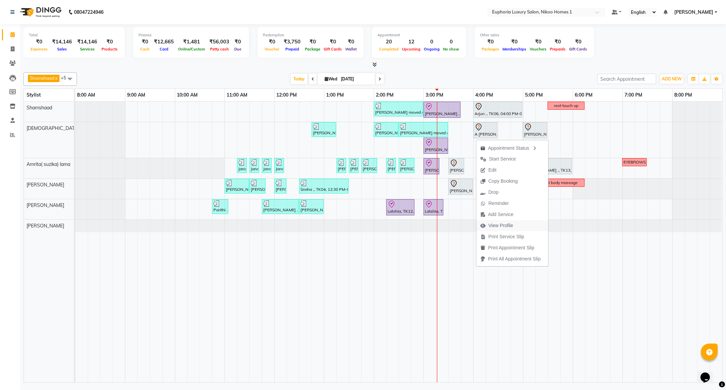
click at [502, 228] on span "View Profile" at bounding box center [500, 225] width 25 height 7
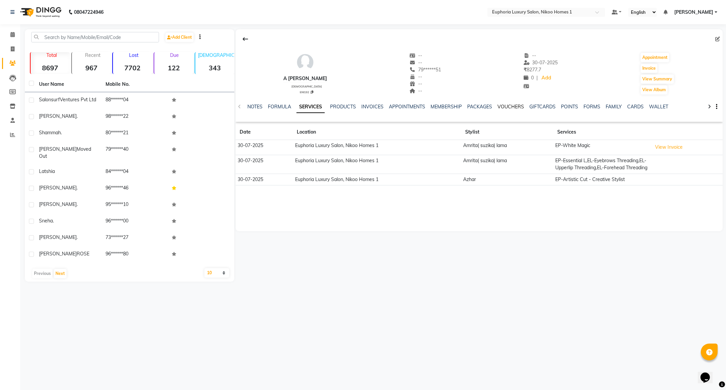
click at [511, 105] on link "VOUCHERS" at bounding box center [510, 107] width 27 height 6
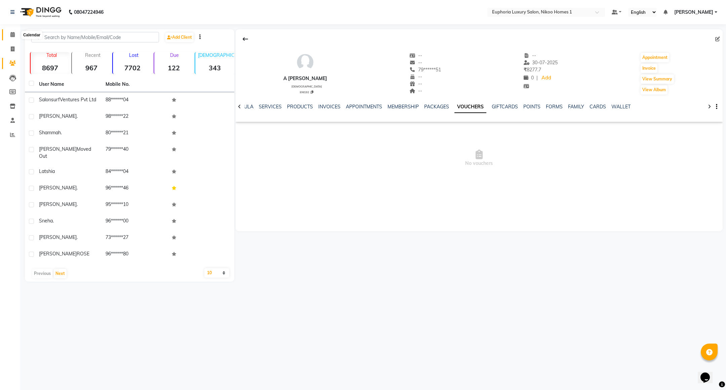
click at [13, 37] on icon at bounding box center [12, 34] width 4 height 5
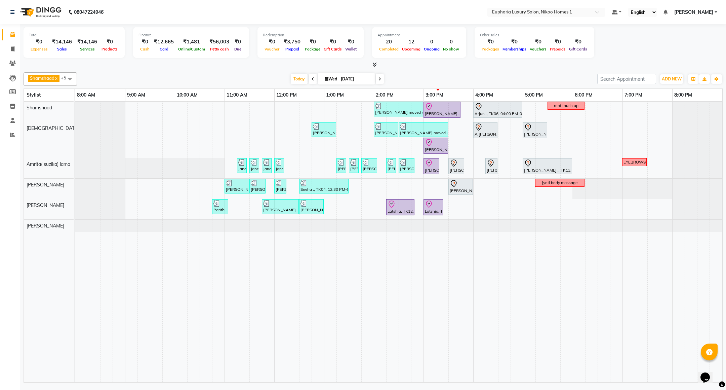
click at [629, 110] on div "[PERSON_NAME] moved out, TK11, 02:00 PM-03:00 PM, EP-Artistic Cut - Creative St…" at bounding box center [398, 242] width 647 height 280
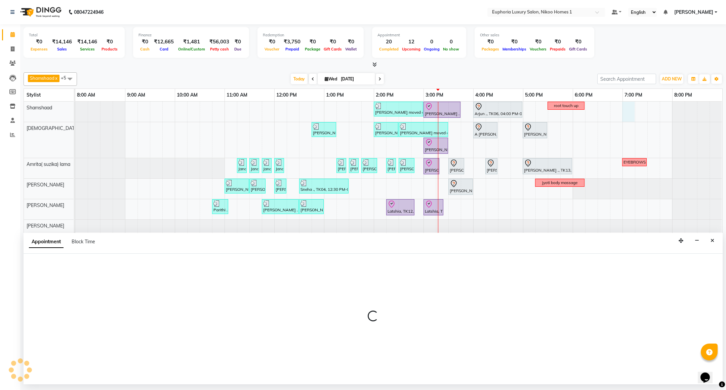
select select "87739"
select select "1140"
select select "tentative"
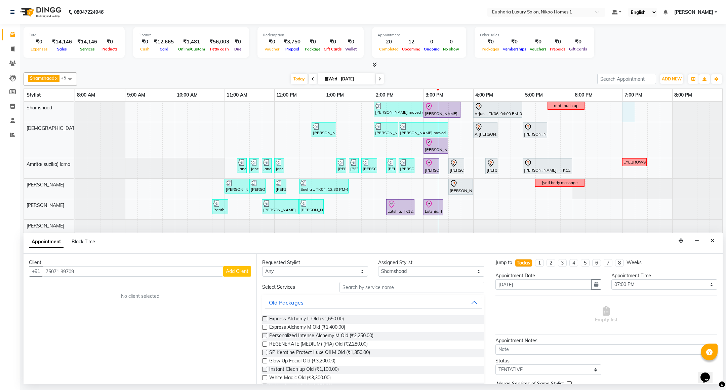
click at [65, 271] on input "75071 39709" at bounding box center [133, 271] width 180 height 10
click at [99, 289] on ngb-highlight "75******09" at bounding box center [113, 285] width 28 height 7
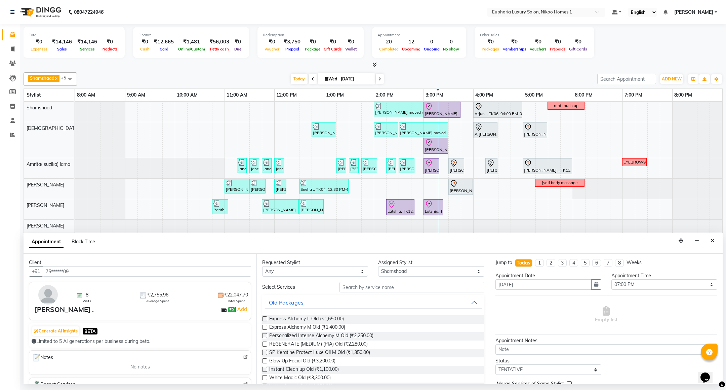
type input "75******09"
click at [372, 290] on input "text" at bounding box center [411, 287] width 145 height 10
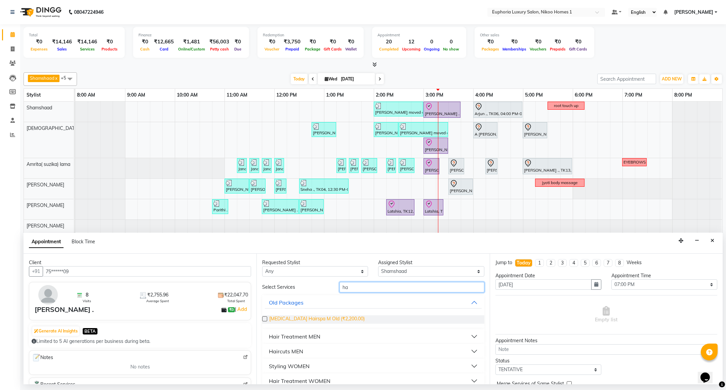
type input "h"
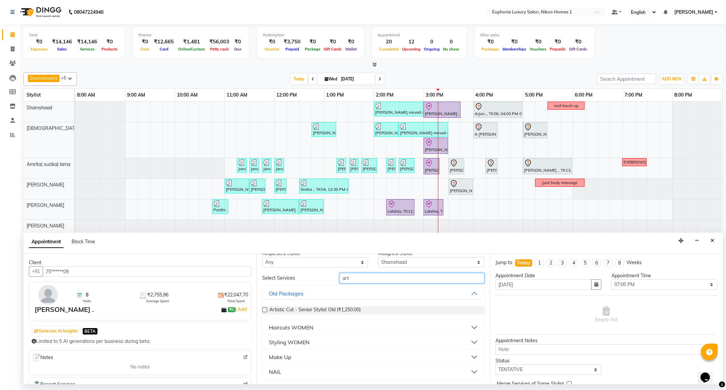
type input "art"
click at [299, 328] on div "Haircuts WOMEN" at bounding box center [291, 327] width 44 height 8
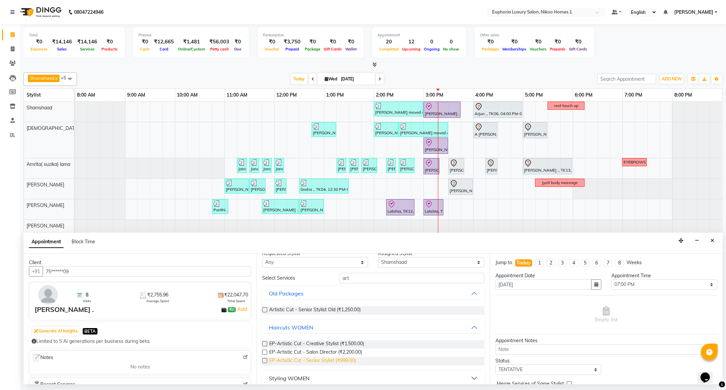
click at [338, 360] on span "EP-Artistic Cut - Senior Stylist (₹999.00)" at bounding box center [312, 361] width 87 height 8
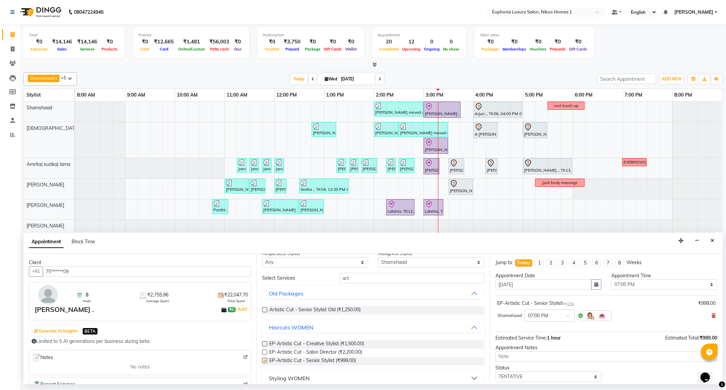
checkbox input "false"
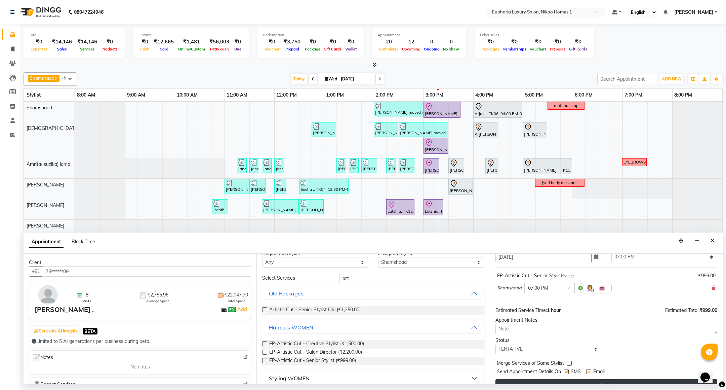
scroll to position [41, 0]
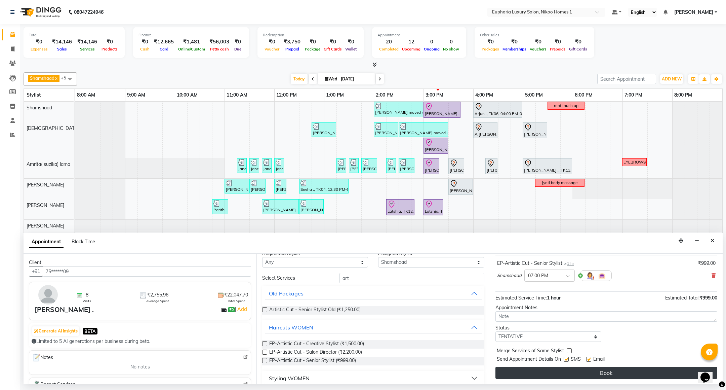
click at [563, 373] on button "Book" at bounding box center [606, 372] width 222 height 12
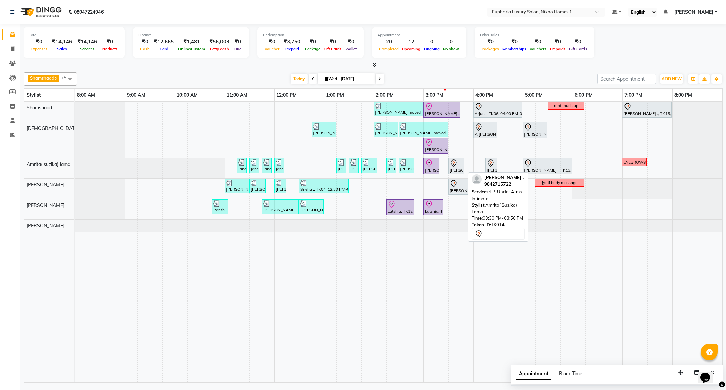
click at [455, 167] on icon at bounding box center [454, 163] width 8 height 8
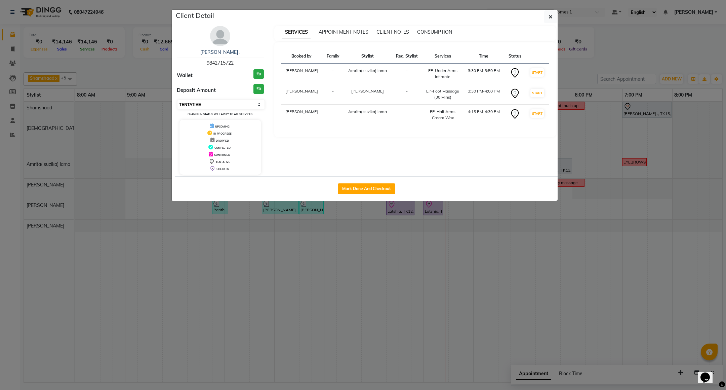
click at [197, 103] on select "Select IN SERVICE CONFIRMED TENTATIVE CHECK IN MARK DONE DROPPED UPCOMING" at bounding box center [220, 104] width 87 height 9
select select "8"
click at [177, 100] on select "Select IN SERVICE CONFIRMED TENTATIVE CHECK IN MARK DONE DROPPED UPCOMING" at bounding box center [220, 104] width 87 height 9
click at [549, 15] on icon "button" at bounding box center [551, 16] width 4 height 5
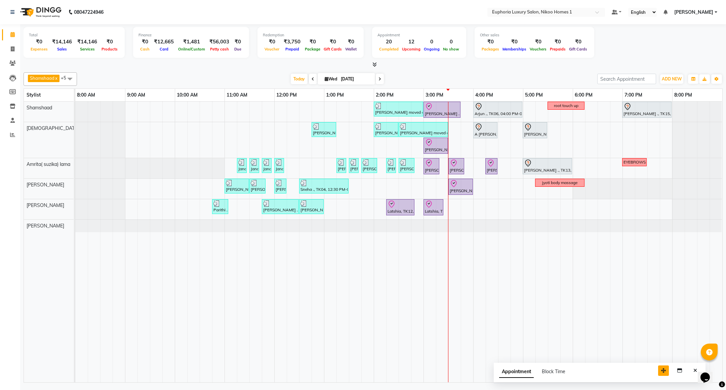
drag, startPoint x: 678, startPoint y: 374, endPoint x: 613, endPoint y: 365, distance: 65.2
click at [661, 368] on icon "button" at bounding box center [663, 370] width 5 height 5
click at [651, 366] on button "Close" at bounding box center [648, 363] width 10 height 10
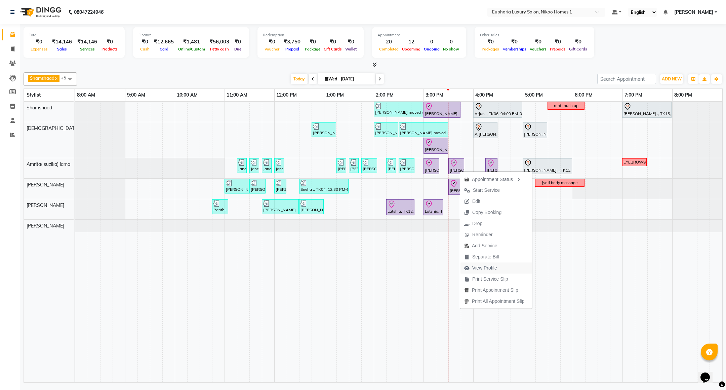
click at [500, 267] on span "View Profile" at bounding box center [480, 267] width 41 height 11
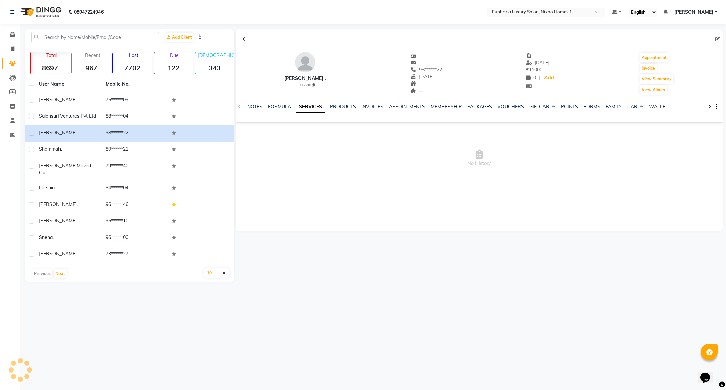
click at [495, 105] on ul "NOTES FORMULA SERVICES PRODUCTS INVOICES APPOINTMENTS MEMBERSHIP PACKAGES VOUCH…" at bounding box center [460, 106] width 426 height 7
click at [497, 107] on link "VOUCHERS" at bounding box center [510, 107] width 27 height 6
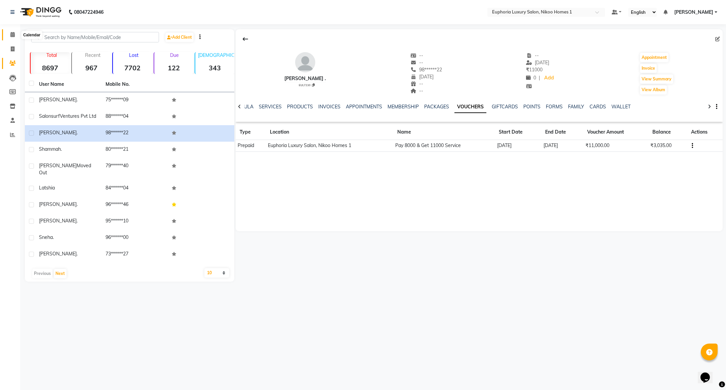
click at [13, 37] on icon at bounding box center [12, 34] width 4 height 5
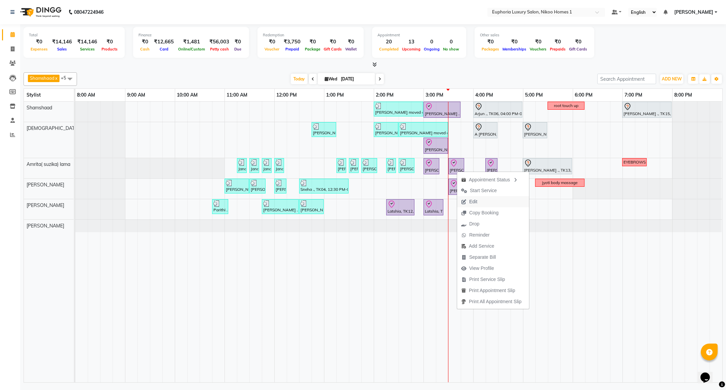
click at [469, 200] on span "Edit" at bounding box center [473, 201] width 8 height 7
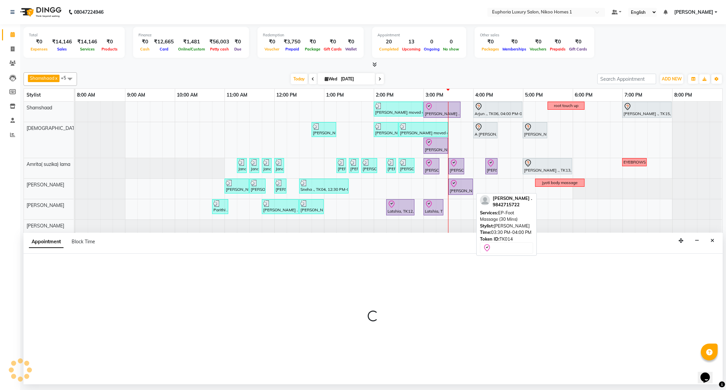
select select "tentative"
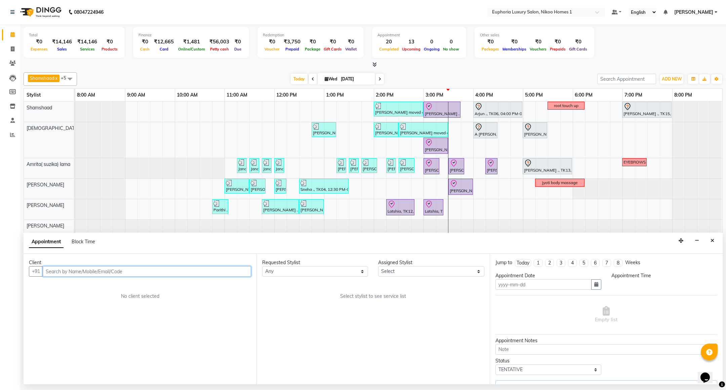
type input "[DATE]"
select select "check-in"
select select "74231"
select select "930"
select select "4025"
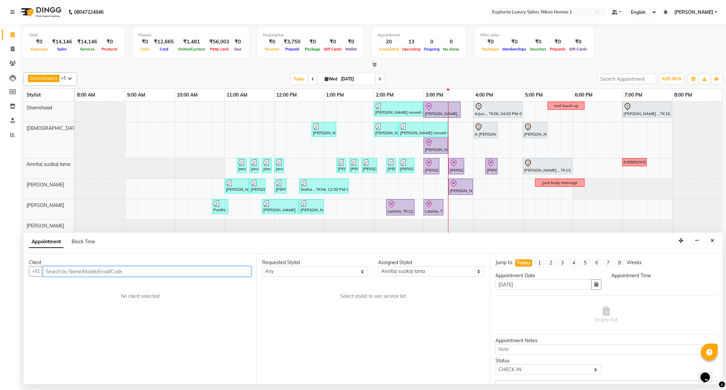
select select "4025"
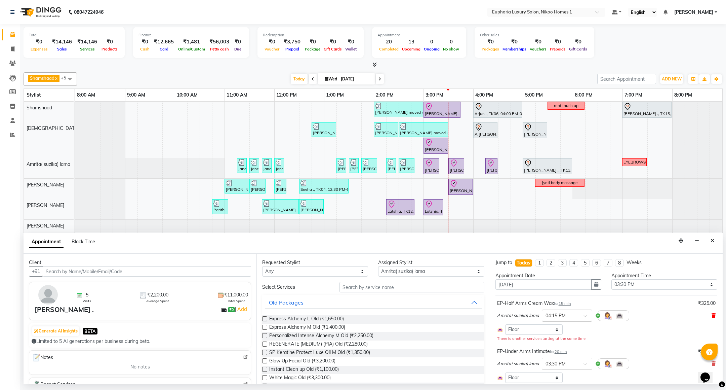
click at [712, 315] on icon at bounding box center [714, 315] width 4 height 5
click at [382, 284] on input "text" at bounding box center [411, 287] width 145 height 10
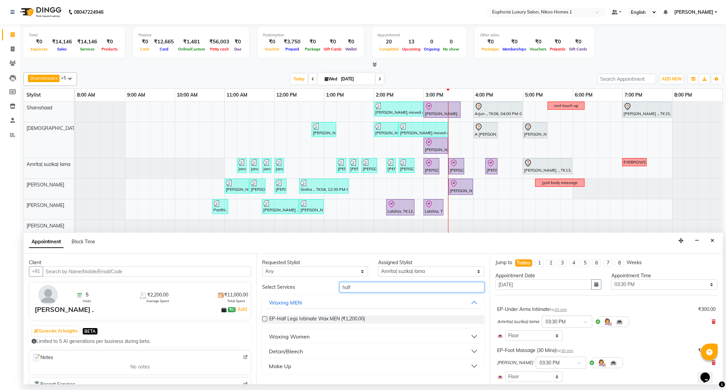
type input "half"
click at [293, 338] on div "Waxing Women" at bounding box center [289, 336] width 41 height 8
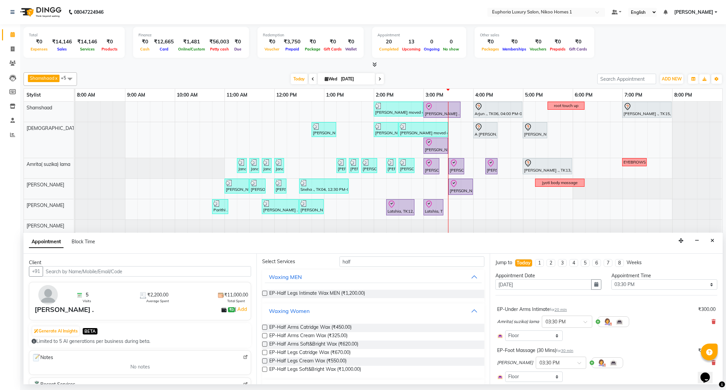
scroll to position [50, 0]
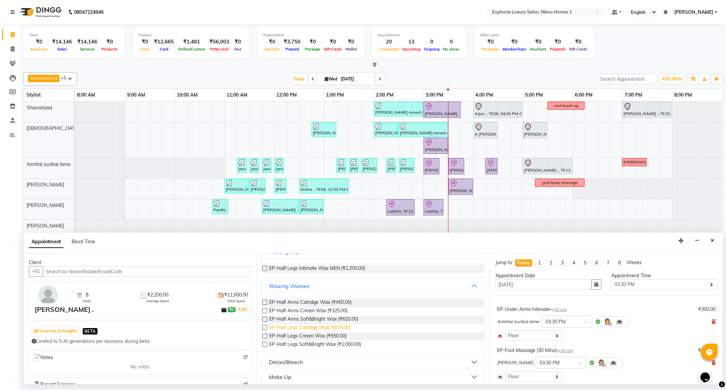
click at [320, 327] on span "EP-Half Legs Catridge Wax (₹670.00)" at bounding box center [309, 328] width 81 height 8
checkbox input "false"
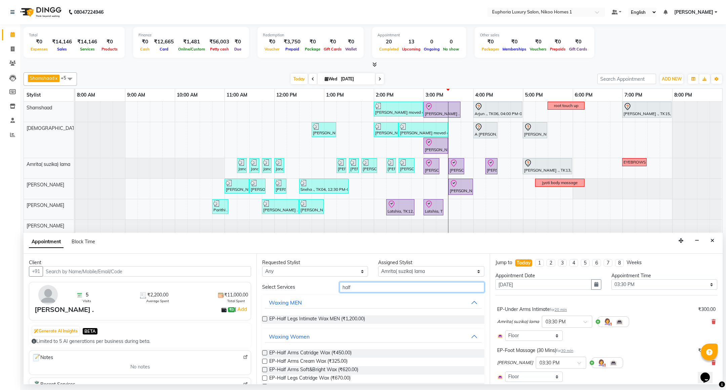
click at [369, 288] on input "half" at bounding box center [411, 287] width 145 height 10
type input "h"
type input "cry"
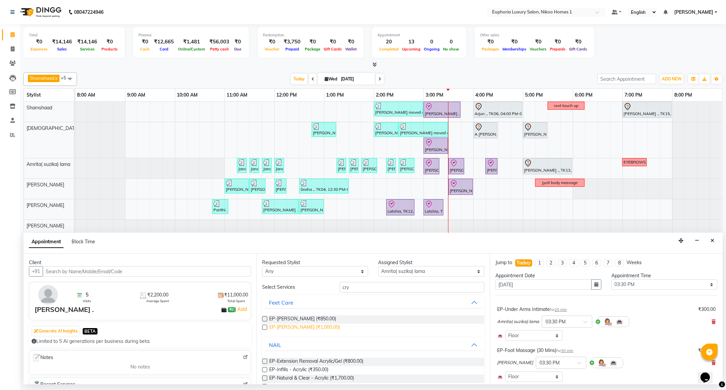
click at [314, 326] on span "EP-[PERSON_NAME] (₹1,000.00)" at bounding box center [304, 327] width 71 height 8
checkbox input "false"
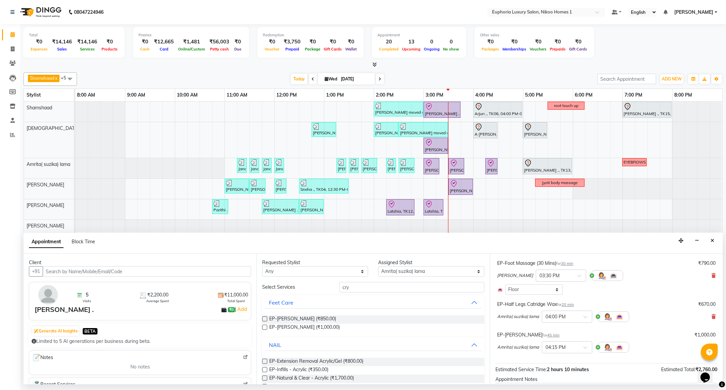
scroll to position [101, 0]
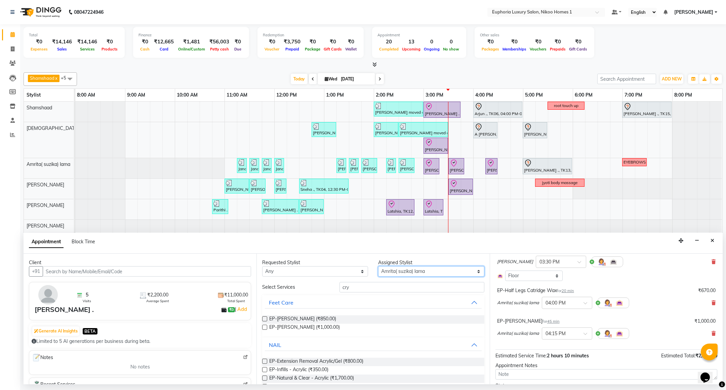
click at [387, 273] on select "Select Amrita( suzika) lama Atif [PERSON_NAME] [PERSON_NAME] Danish [PERSON_NAM…" at bounding box center [431, 271] width 106 height 10
select select "74089"
click at [378, 267] on select "Select Amrita( suzika) lama Atif [PERSON_NAME] [PERSON_NAME] Danish [PERSON_NAM…" at bounding box center [431, 271] width 106 height 10
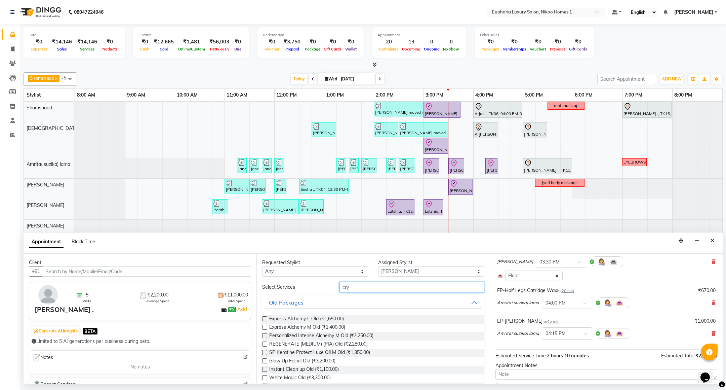
click at [349, 286] on input "cry" at bounding box center [411, 287] width 145 height 10
type input "c"
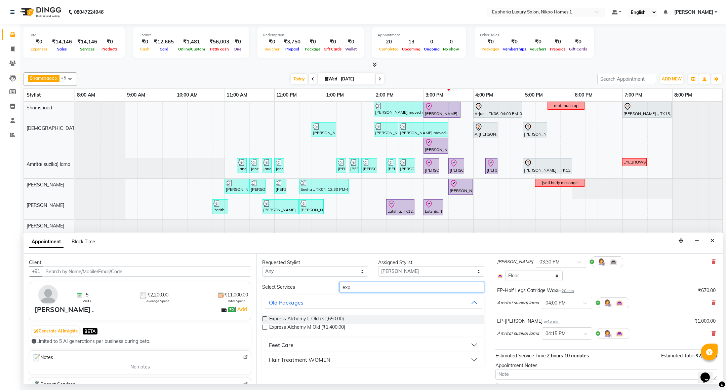
type input "exp"
click at [283, 346] on div "Feet Care" at bounding box center [281, 344] width 25 height 8
click at [310, 370] on span "EL-Express Pedi (₹650.00)" at bounding box center [297, 370] width 56 height 8
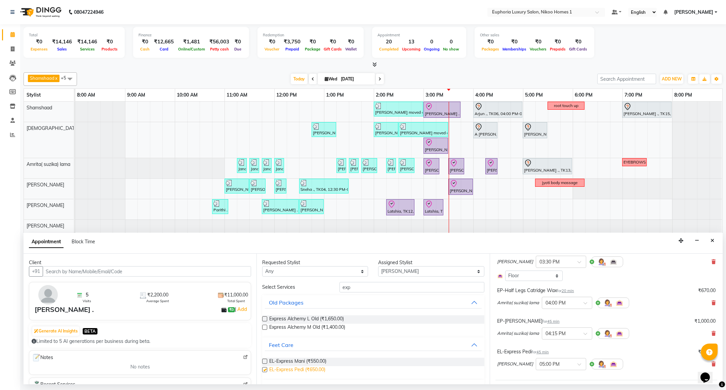
checkbox input "false"
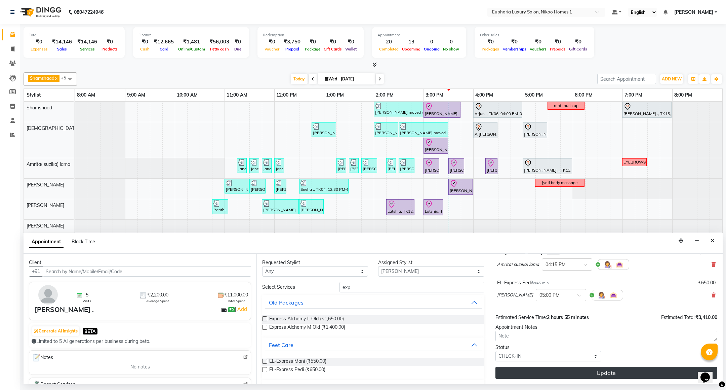
click at [584, 373] on button "Update" at bounding box center [606, 372] width 222 height 12
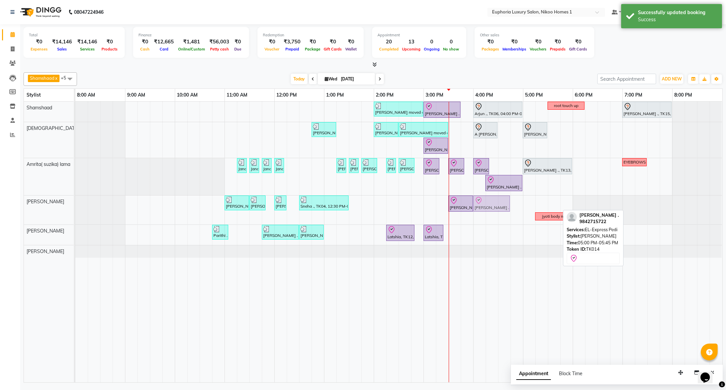
drag, startPoint x: 534, startPoint y: 208, endPoint x: 488, endPoint y: 209, distance: 46.4
click at [75, 209] on div "[PERSON_NAME] ., TK02, 11:00 AM-11:30 AM, EP-Instant Clean-Up [PERSON_NAME] ., …" at bounding box center [75, 209] width 0 height 29
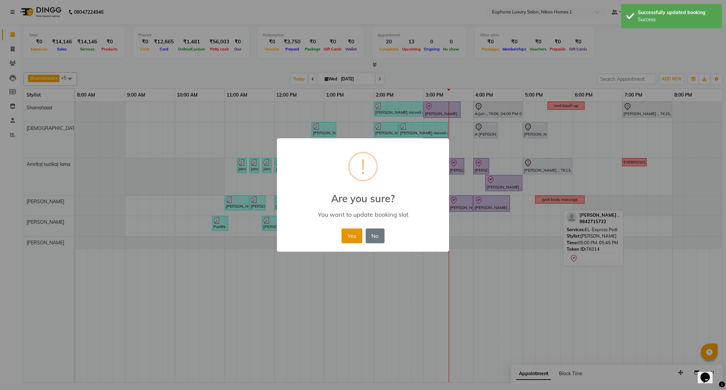
click at [352, 234] on button "Yes" at bounding box center [351, 235] width 21 height 15
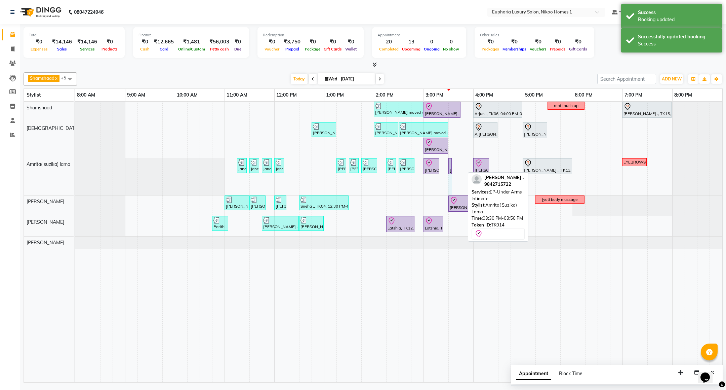
drag, startPoint x: 463, startPoint y: 166, endPoint x: 458, endPoint y: 166, distance: 5.0
click at [458, 166] on div "[PERSON_NAME] moved out, TK11, 02:00 PM-03:00 PM, EP-Artistic Cut - Creative St…" at bounding box center [398, 242] width 647 height 280
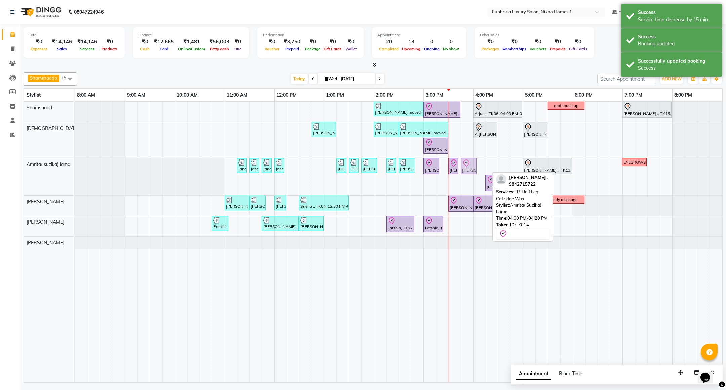
drag, startPoint x: 477, startPoint y: 166, endPoint x: 468, endPoint y: 166, distance: 9.1
click at [75, 166] on div "Janani ., TK01, 11:15 AM-11:20 AM, EP-Full Arms Catridge Wax Janani ., TK01, 11…" at bounding box center [75, 176] width 0 height 37
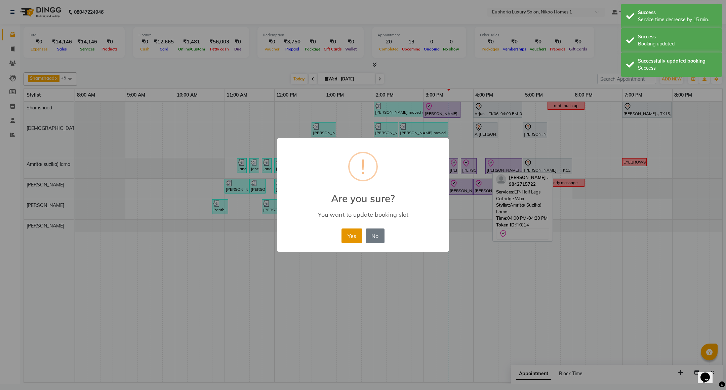
click at [350, 228] on button "Yes" at bounding box center [351, 235] width 21 height 15
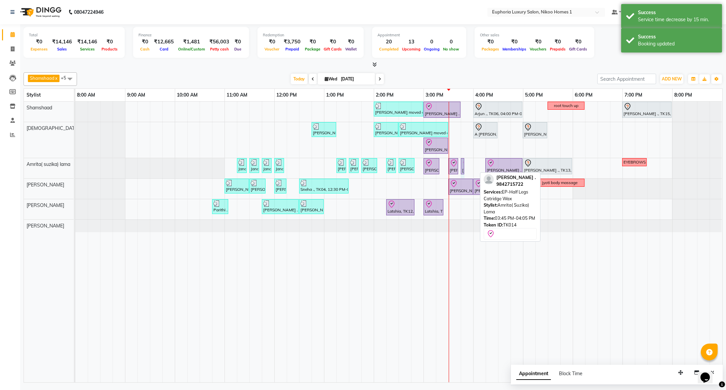
drag, startPoint x: 476, startPoint y: 164, endPoint x: 469, endPoint y: 164, distance: 6.7
click at [469, 164] on div "[PERSON_NAME] moved out, TK11, 02:00 PM-03:00 PM, EP-Artistic Cut - Creative St…" at bounding box center [398, 242] width 647 height 280
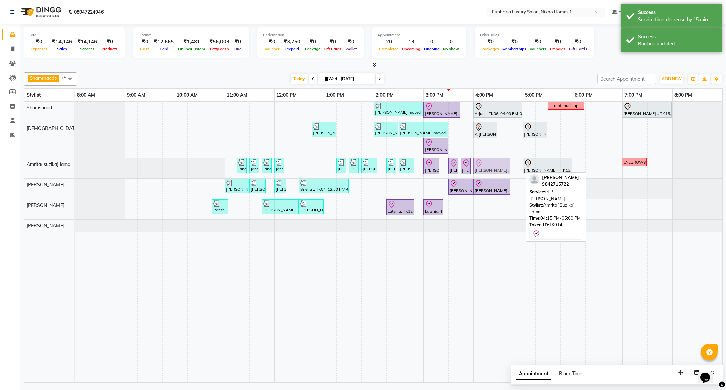
drag, startPoint x: 495, startPoint y: 164, endPoint x: 484, endPoint y: 165, distance: 10.8
click at [75, 165] on div "Janani ., TK01, 11:15 AM-11:20 AM, EP-Full Arms Catridge Wax Janani ., TK01, 11…" at bounding box center [75, 168] width 0 height 20
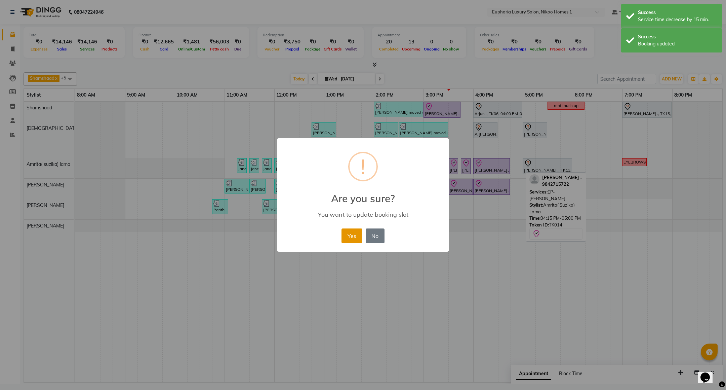
click at [354, 232] on button "Yes" at bounding box center [351, 235] width 21 height 15
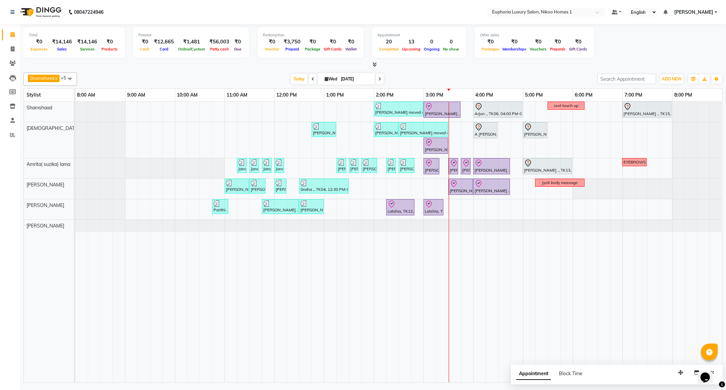
click at [334, 80] on span "Wed" at bounding box center [331, 78] width 16 height 5
select select "9"
select select "2025"
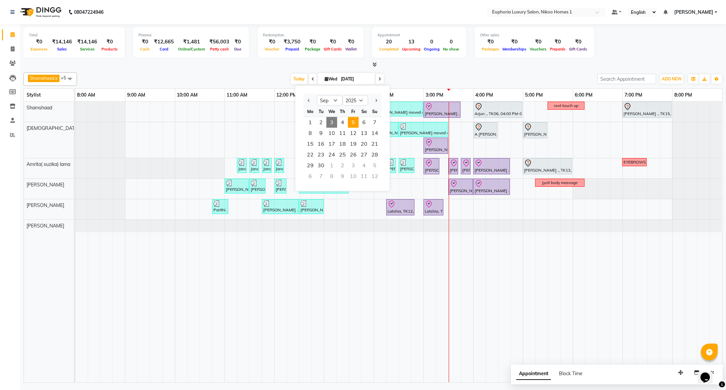
click at [355, 119] on span "5" at bounding box center [353, 122] width 11 height 11
type input "[DATE]"
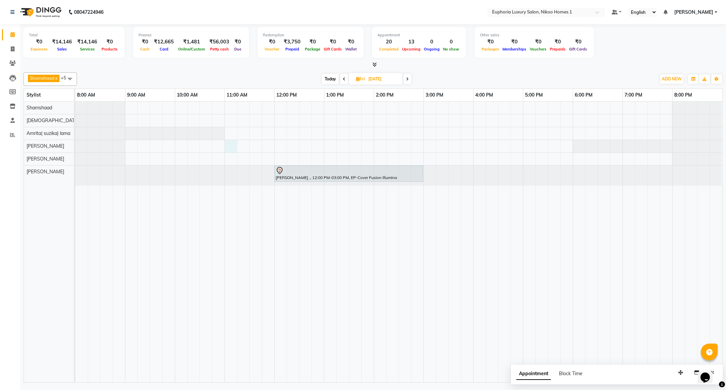
click at [226, 147] on div "[PERSON_NAME] ., 12:00 PM-03:00 PM, EP-Cover Fusion Illumina" at bounding box center [398, 242] width 647 height 280
select select "74089"
select select "tentative"
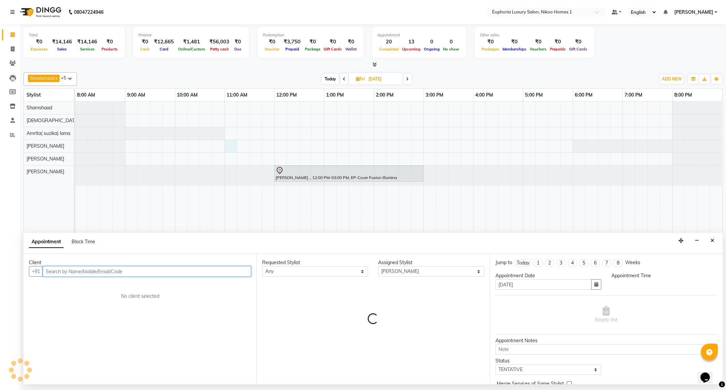
select select "660"
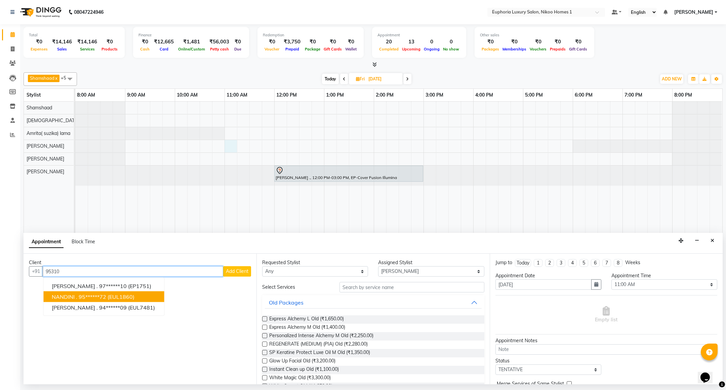
click at [73, 298] on span "NANDINI ." at bounding box center [65, 296] width 26 height 7
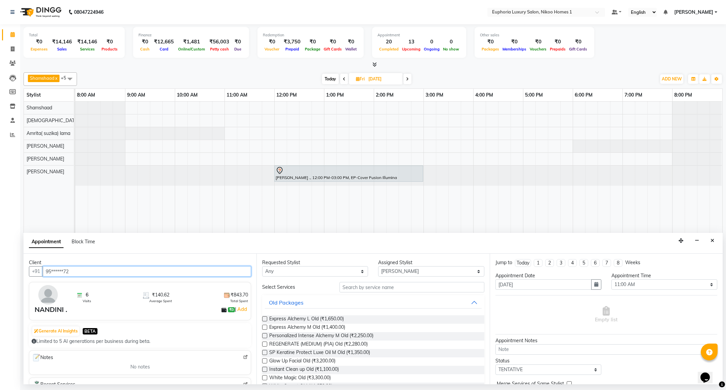
type input "95******72"
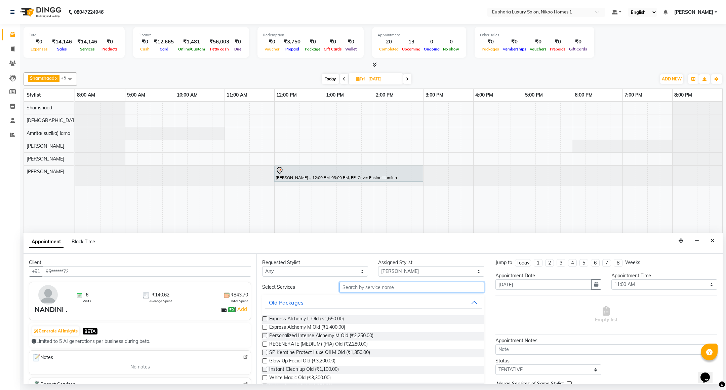
click at [388, 291] on input "text" at bounding box center [411, 287] width 145 height 10
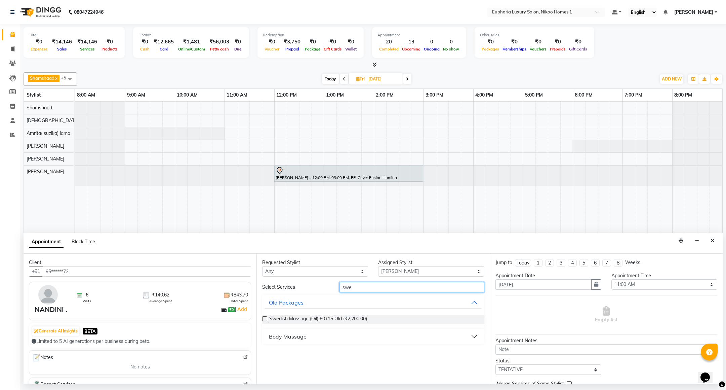
type input "swe"
click at [292, 338] on div "Body Massage" at bounding box center [288, 336] width 38 height 8
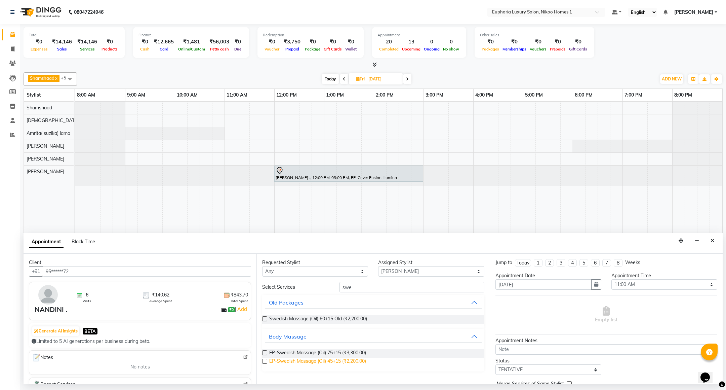
click at [336, 362] on span "EP-Swedish Massage (Oil) 45+15 (₹2,200.00)" at bounding box center [317, 361] width 97 height 8
checkbox input "false"
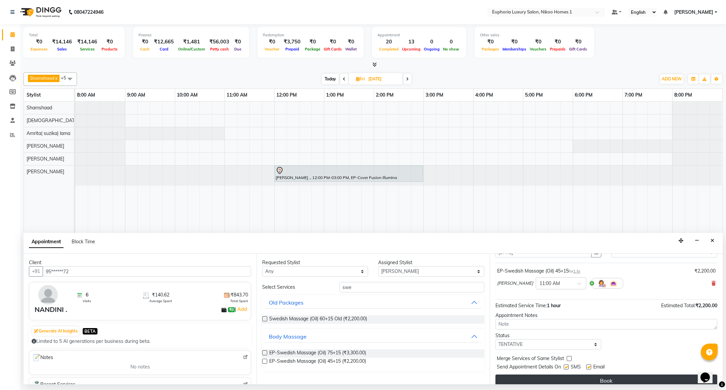
scroll to position [41, 0]
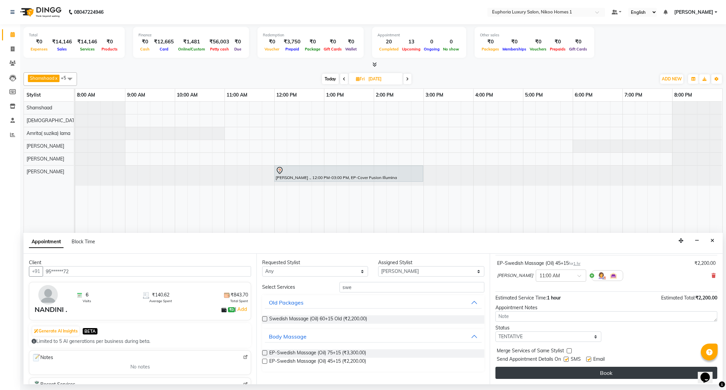
click at [587, 371] on button "Book" at bounding box center [606, 372] width 222 height 12
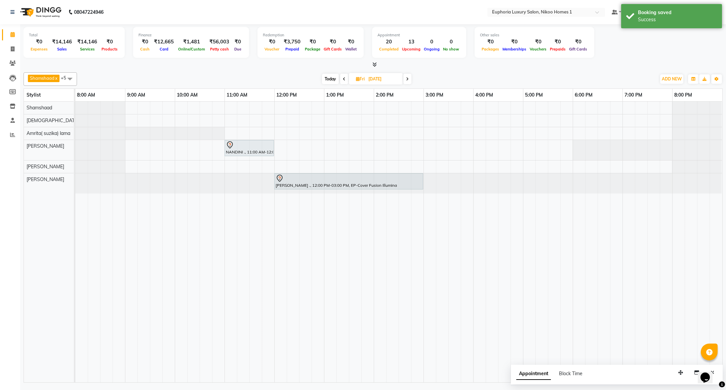
click at [328, 79] on span "Today" at bounding box center [330, 79] width 17 height 10
type input "[DATE]"
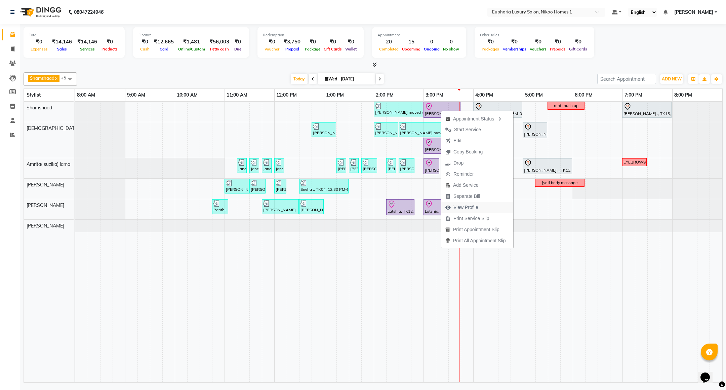
click at [474, 208] on span "View Profile" at bounding box center [465, 207] width 25 height 7
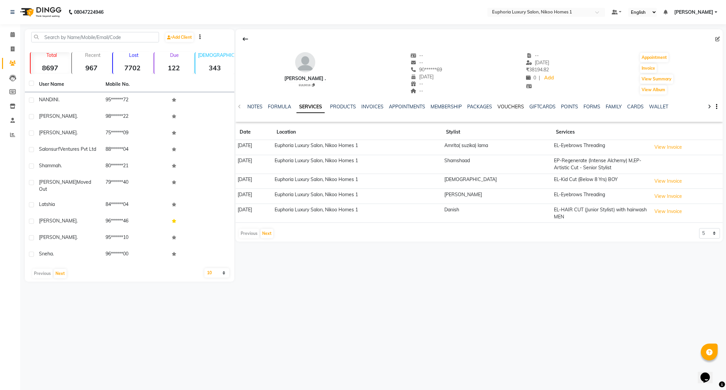
click at [512, 104] on link "VOUCHERS" at bounding box center [510, 107] width 27 height 6
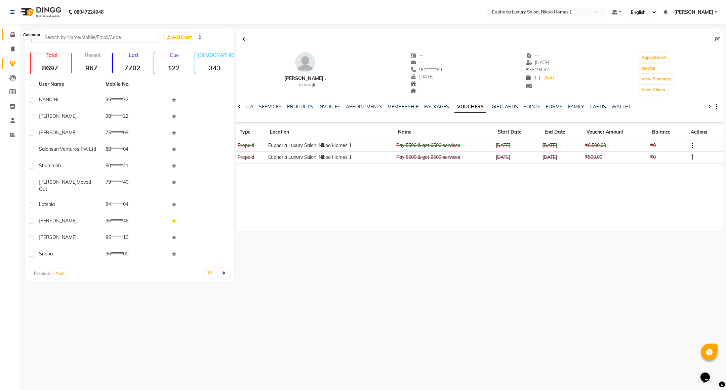
click at [12, 33] on icon at bounding box center [12, 34] width 4 height 5
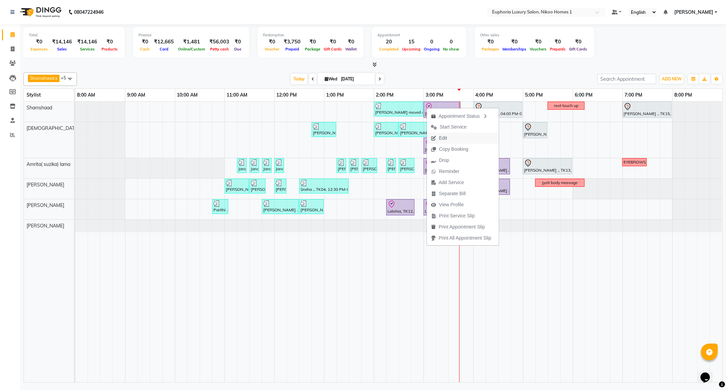
click at [448, 137] on span "Edit" at bounding box center [439, 137] width 24 height 11
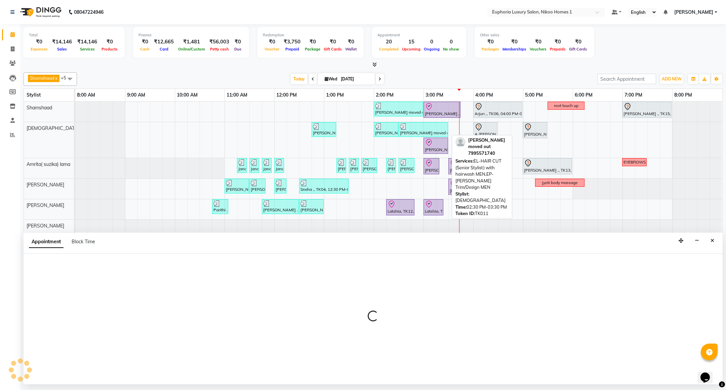
select select "tentative"
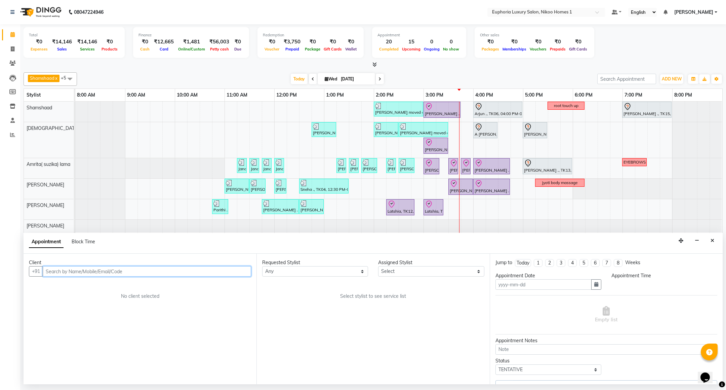
type input "[DATE]"
select select "87739"
select select "check-in"
select select "900"
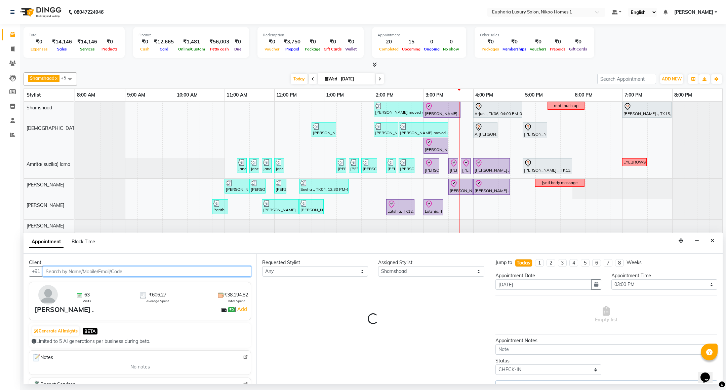
select select "4025"
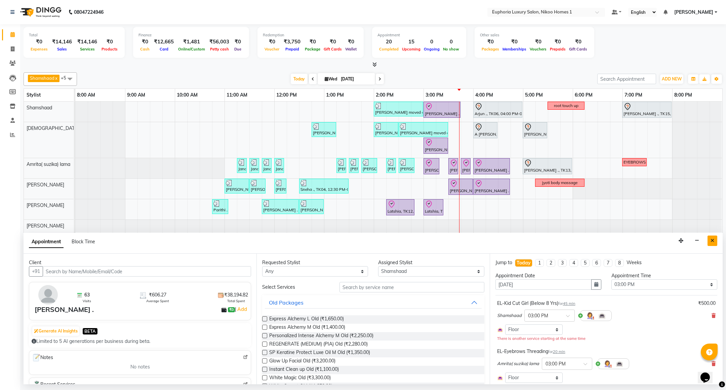
click at [714, 240] on icon "Close" at bounding box center [713, 240] width 4 height 5
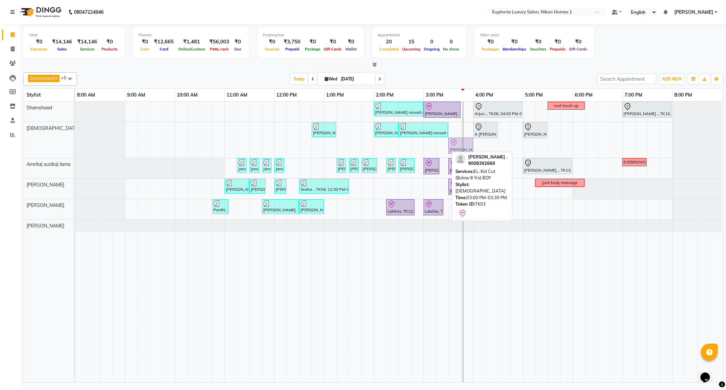
drag, startPoint x: 435, startPoint y: 142, endPoint x: 455, endPoint y: 143, distance: 20.2
click at [75, 143] on div "Sujit ., TK07, 12:45 PM-01:15 PM, EL-HAIR CUT (Senior Stylist) with hairwash ME…" at bounding box center [75, 140] width 0 height 36
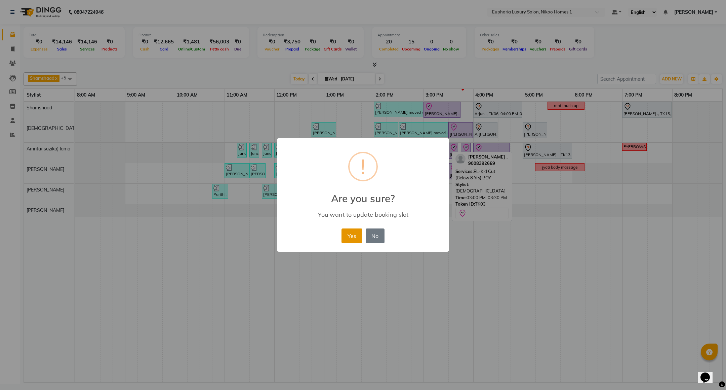
click at [351, 233] on button "Yes" at bounding box center [351, 235] width 21 height 15
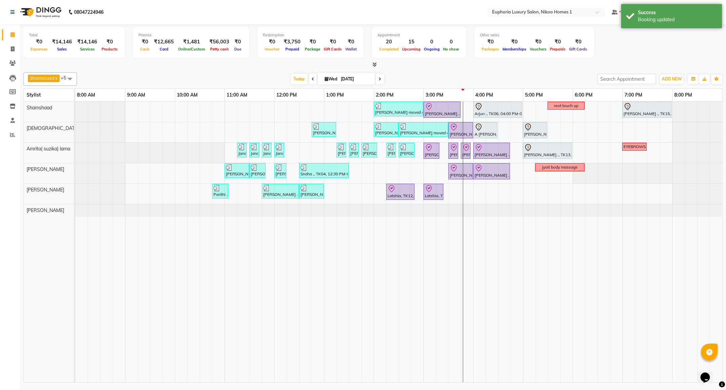
click at [659, 38] on div "Total ₹0 Expenses ₹14,146 Sales ₹14,146 Services ₹0 Products Finance ₹0 Cash ₹1…" at bounding box center [373, 43] width 699 height 33
click at [690, 12] on span "[PERSON_NAME]" at bounding box center [693, 12] width 39 height 7
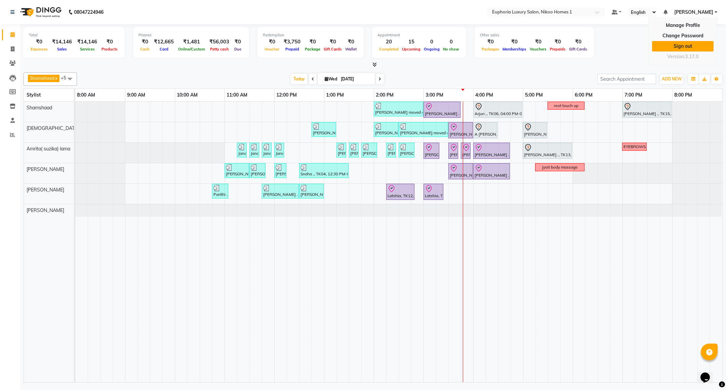
click at [683, 48] on link "Sign out" at bounding box center [683, 46] width 62 height 10
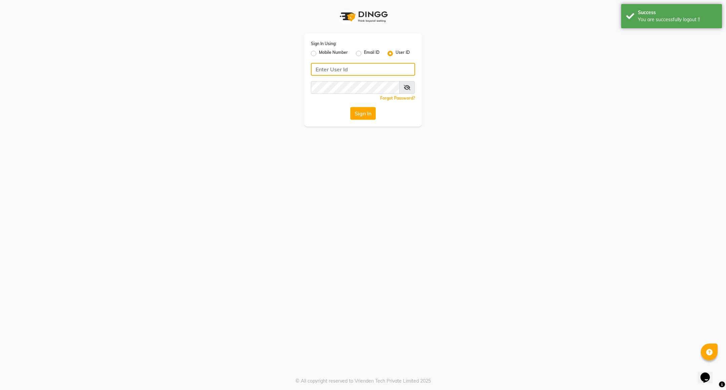
type input "8884568139"
click at [319, 50] on label "Mobile Number" at bounding box center [333, 53] width 29 height 8
click at [319, 50] on input "Mobile Number" at bounding box center [321, 51] width 4 height 4
radio input "true"
radio input "false"
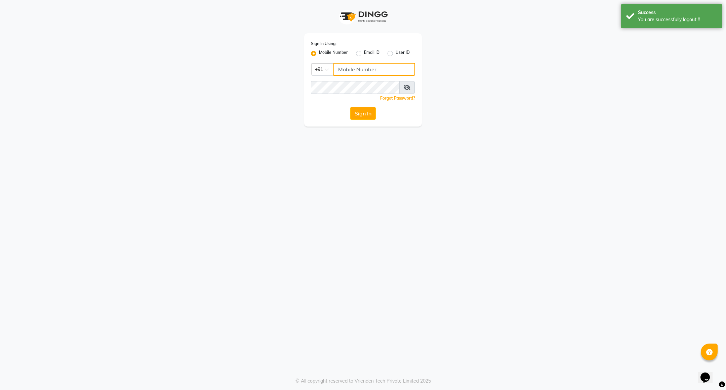
click at [345, 68] on input "Username" at bounding box center [374, 69] width 82 height 13
type input "7411165600"
click at [370, 118] on button "Sign In" at bounding box center [363, 113] width 26 height 13
